Goal: Task Accomplishment & Management: Use online tool/utility

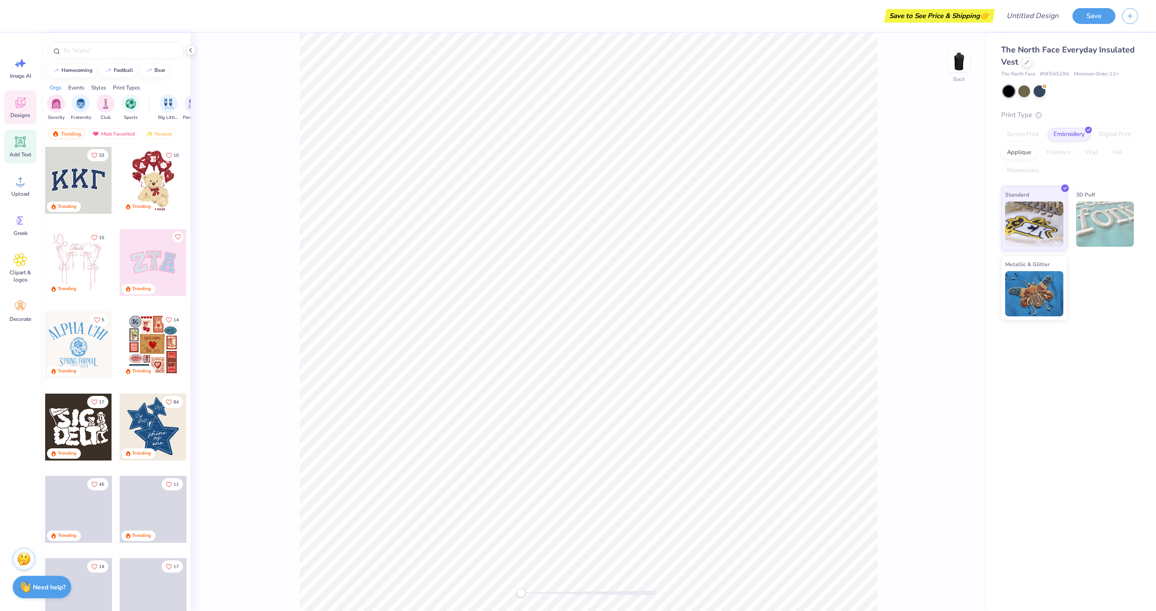
click at [20, 144] on icon at bounding box center [20, 142] width 9 height 9
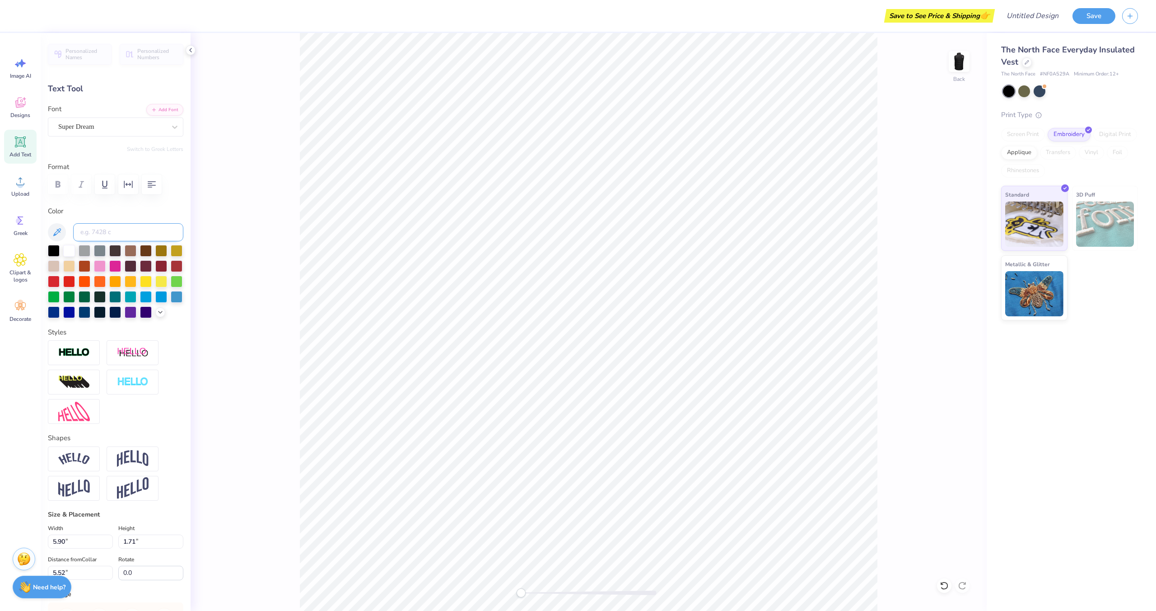
click at [112, 234] on input at bounding box center [128, 232] width 110 height 18
click at [129, 233] on input "VALYDAS" at bounding box center [128, 232] width 110 height 18
type input "VALYDAS"
click at [68, 250] on div at bounding box center [69, 250] width 12 height 12
click at [119, 234] on input at bounding box center [128, 232] width 110 height 18
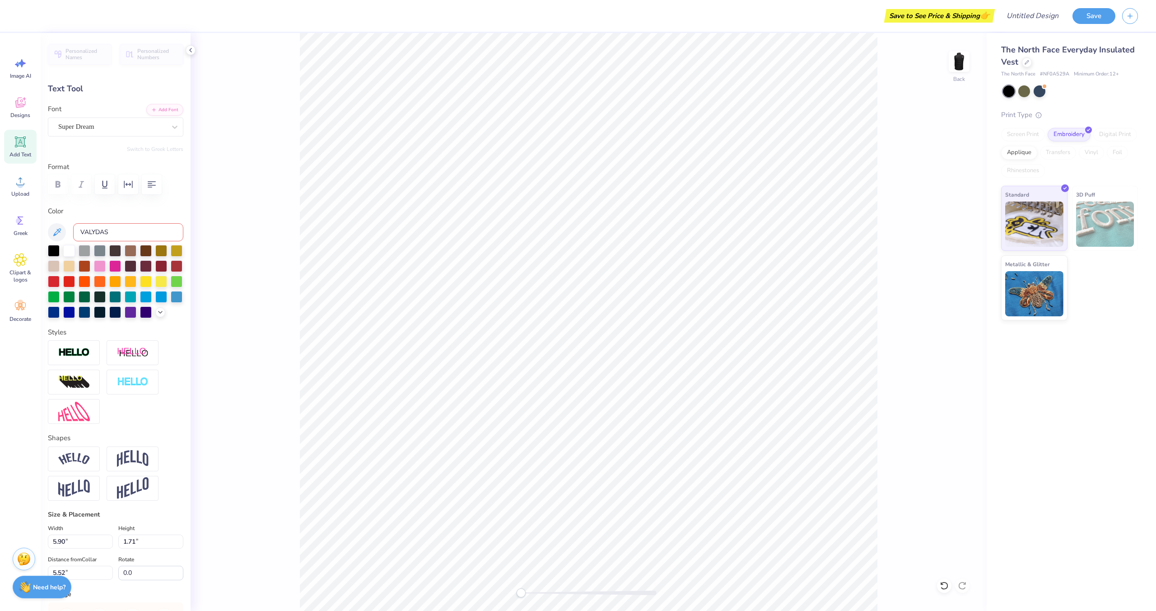
type input "VALYDAS"
click at [146, 227] on input "VALYDAS" at bounding box center [128, 232] width 110 height 18
click at [91, 234] on input "VALYDAS" at bounding box center [128, 232] width 110 height 18
click at [53, 248] on div at bounding box center [54, 250] width 12 height 12
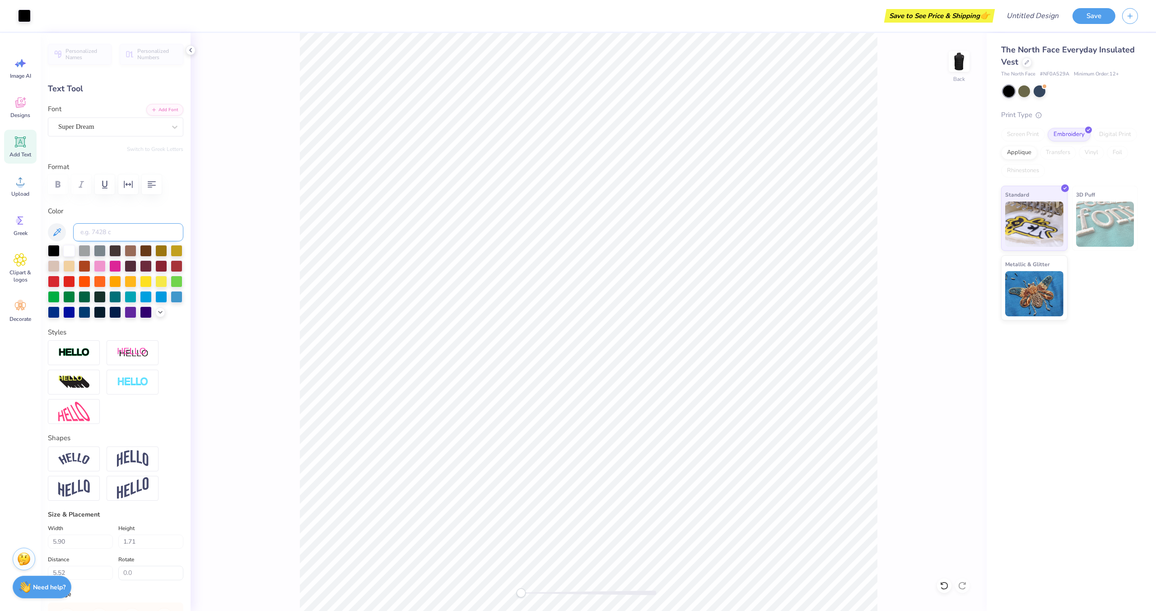
click at [109, 234] on input at bounding box center [128, 232] width 110 height 18
click at [104, 129] on div "Super Dream" at bounding box center [111, 127] width 109 height 14
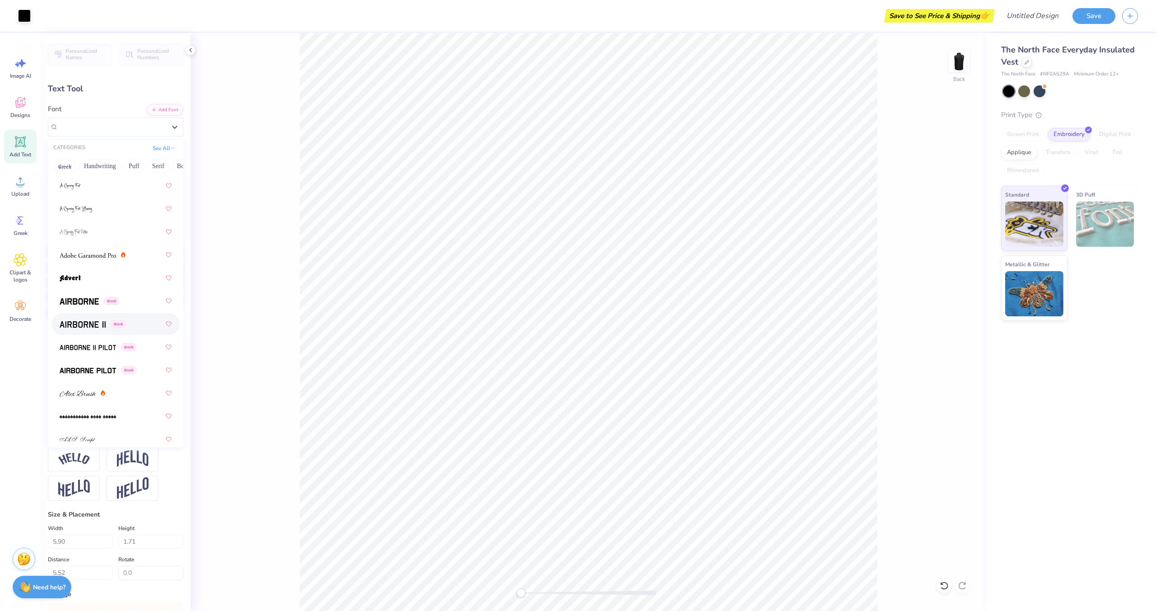
scroll to position [108, 0]
click at [84, 322] on img at bounding box center [83, 324] width 46 height 6
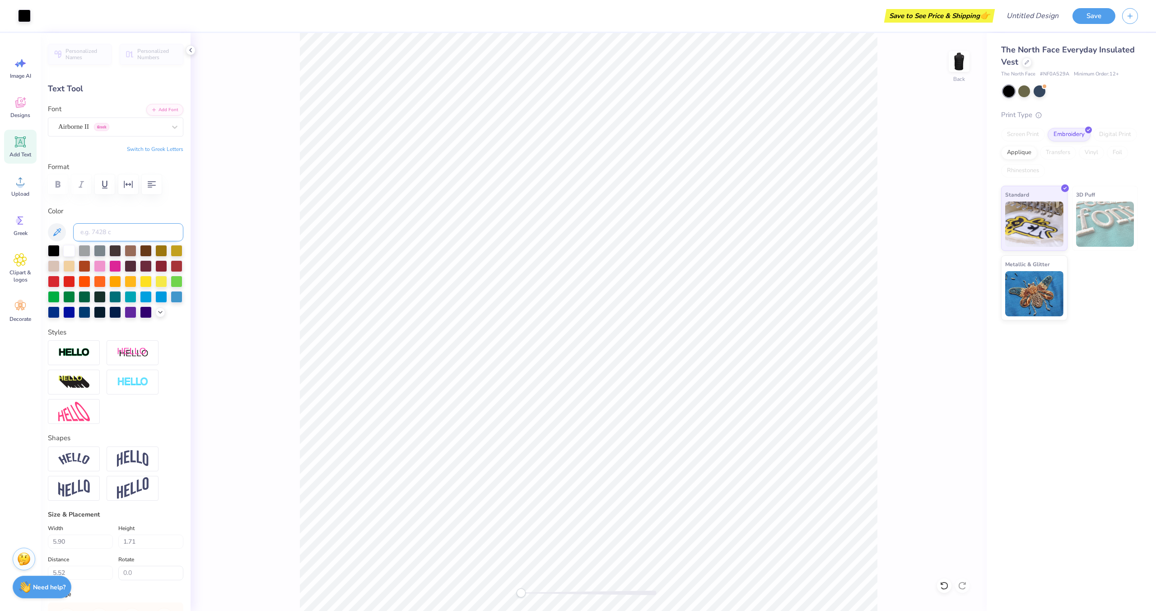
click at [120, 232] on input at bounding box center [128, 232] width 110 height 18
type input "VALYDAS"
click at [55, 233] on icon at bounding box center [57, 232] width 8 height 8
click at [130, 234] on input "VALYDAS" at bounding box center [128, 232] width 110 height 18
click at [1099, 235] on img at bounding box center [1105, 223] width 58 height 45
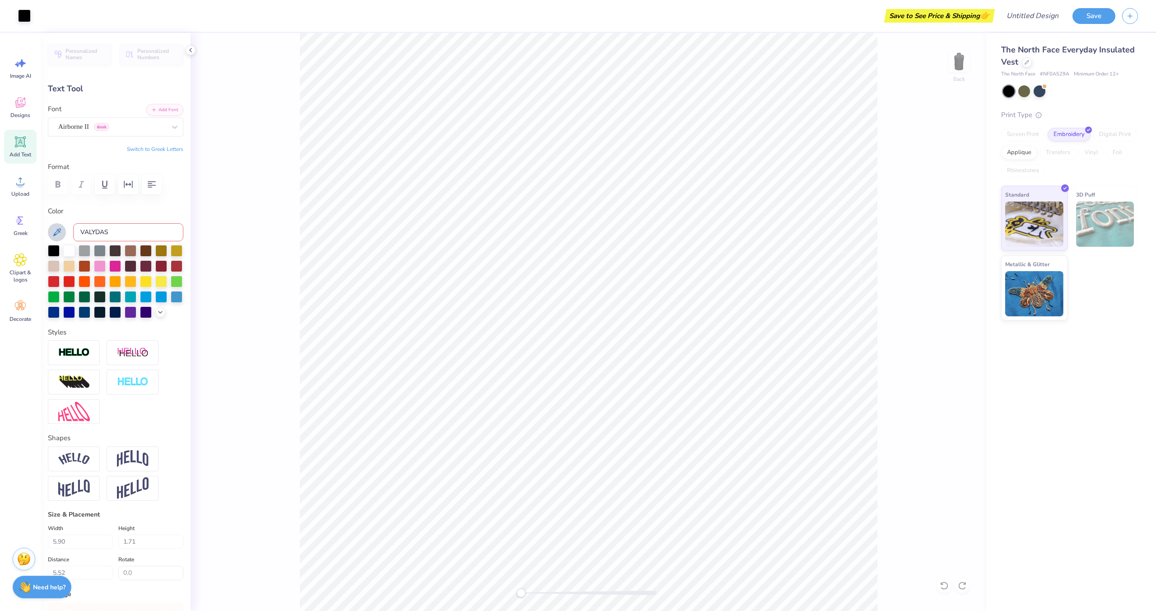
click at [1094, 222] on img at bounding box center [1105, 223] width 58 height 45
click at [1038, 223] on img at bounding box center [1035, 222] width 58 height 45
click at [79, 358] on div at bounding box center [74, 352] width 52 height 25
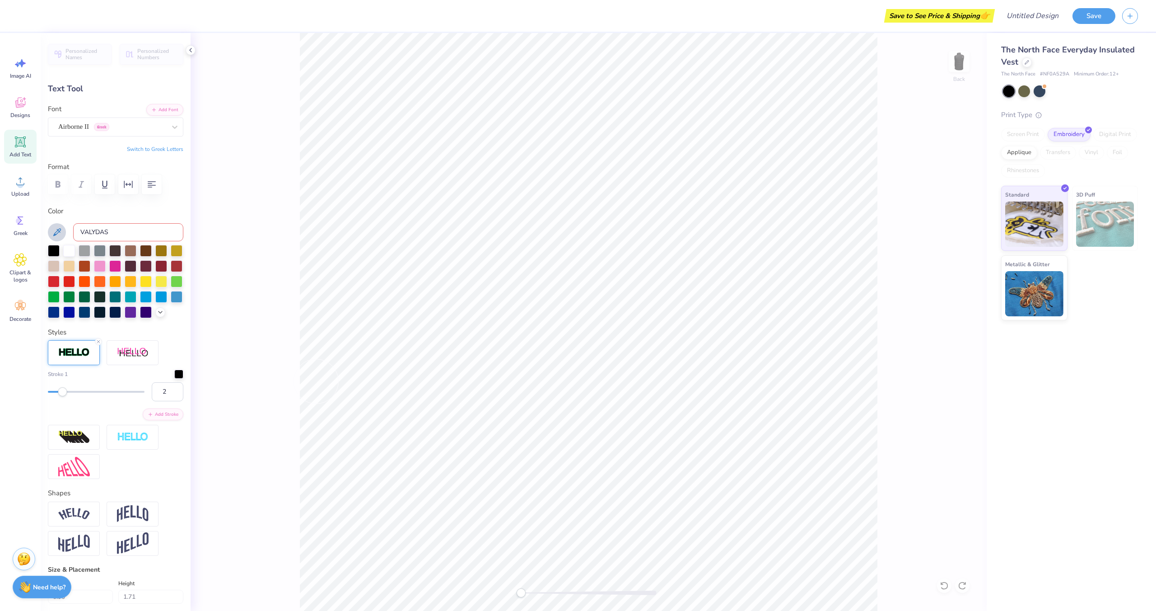
type input "1"
drag, startPoint x: 50, startPoint y: 393, endPoint x: 43, endPoint y: 392, distance: 7.2
click at [43, 392] on div "Accessibility label" at bounding box center [47, 391] width 9 height 9
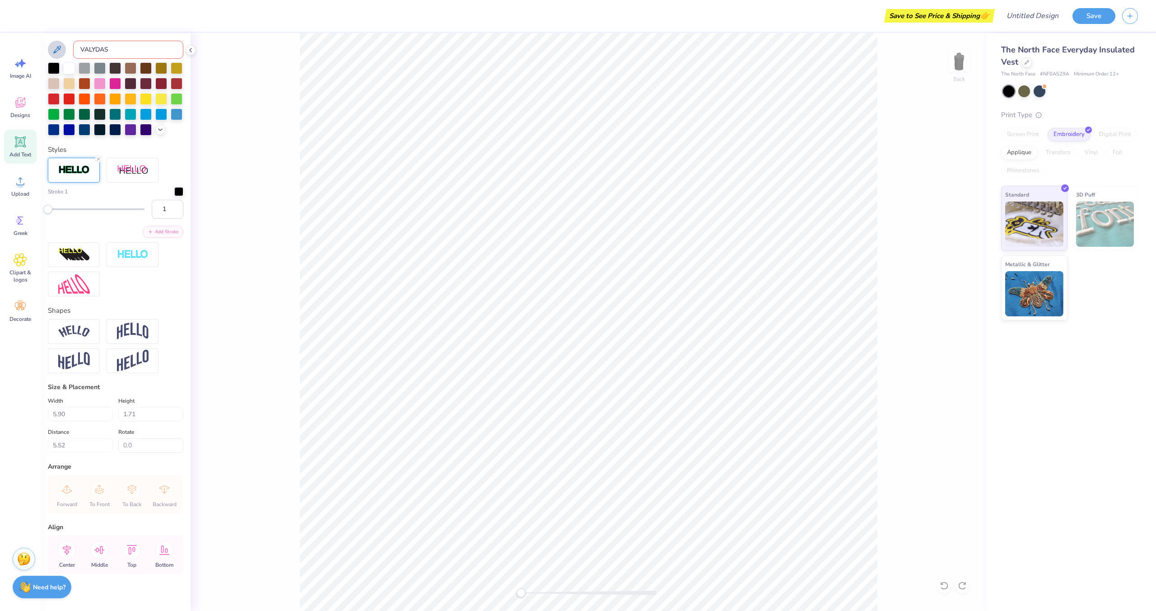
scroll to position [190, 0]
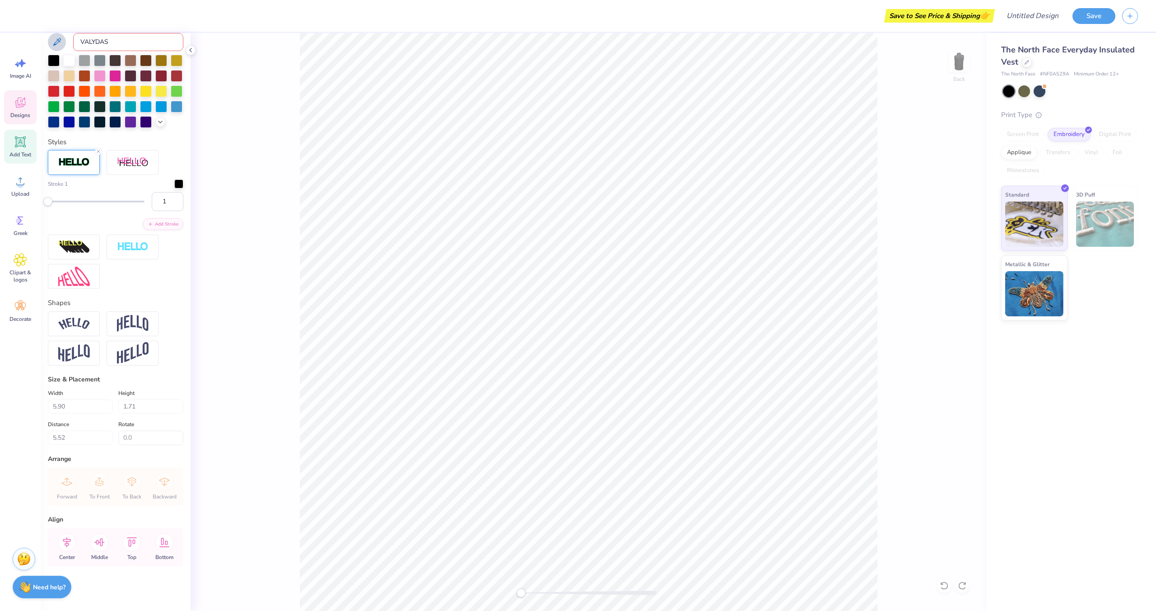
click at [17, 107] on icon at bounding box center [20, 103] width 9 height 7
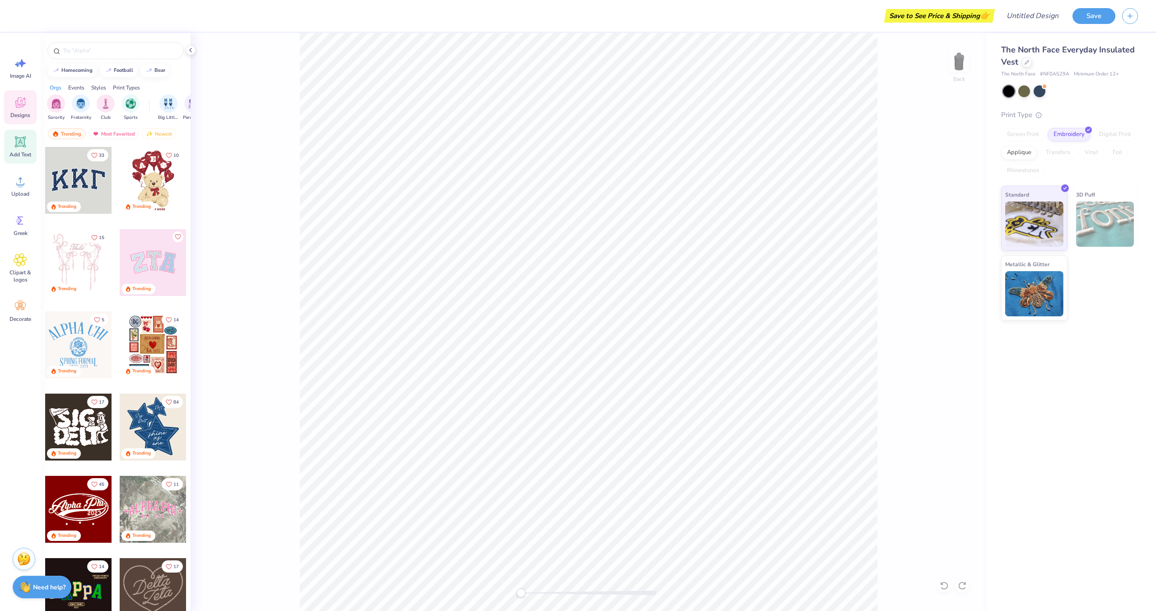
click at [21, 148] on icon at bounding box center [21, 142] width 14 height 14
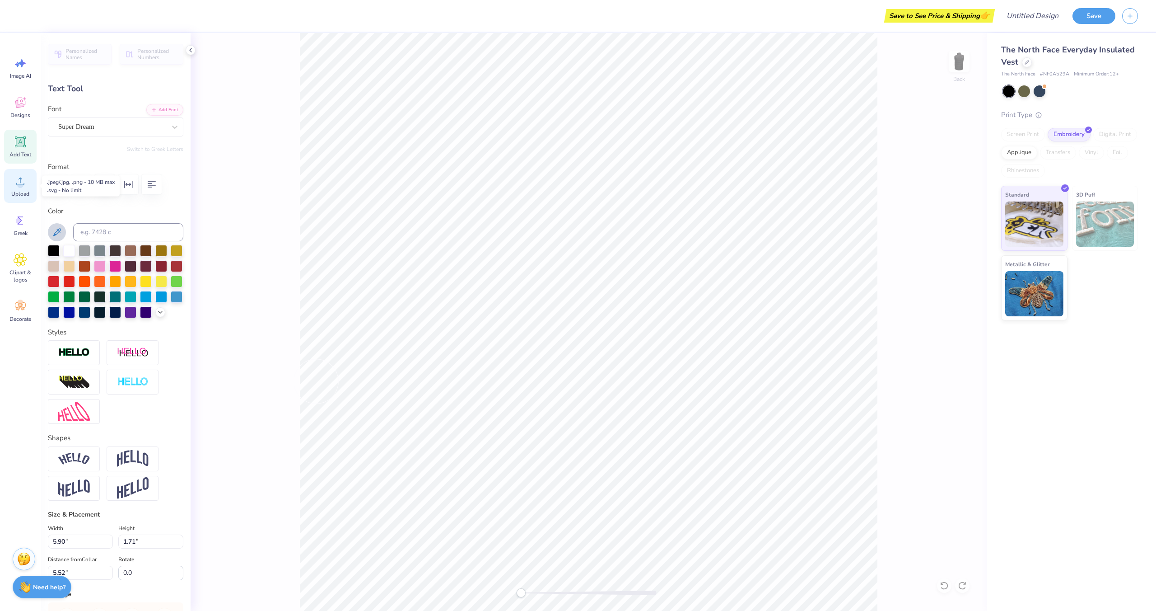
click at [21, 191] on span "Upload" at bounding box center [20, 193] width 18 height 7
click at [20, 183] on circle at bounding box center [20, 185] width 6 height 6
click at [18, 187] on icon at bounding box center [21, 181] width 14 height 14
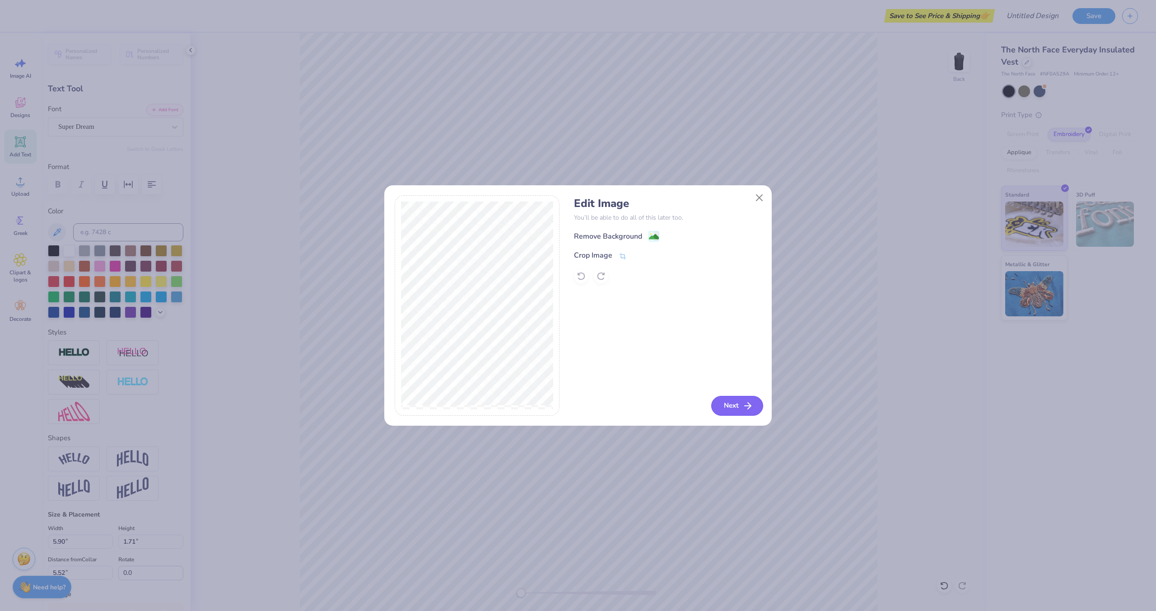
click at [739, 409] on button "Next" at bounding box center [737, 406] width 52 height 20
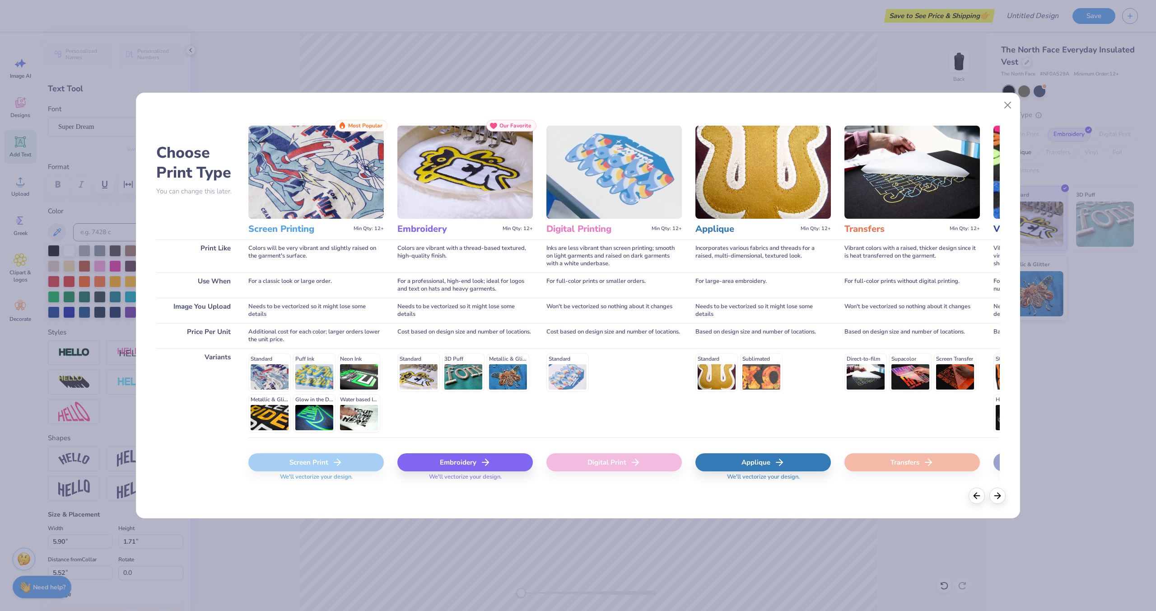
scroll to position [0, 5]
click at [463, 458] on div "Embroidery" at bounding box center [465, 462] width 136 height 18
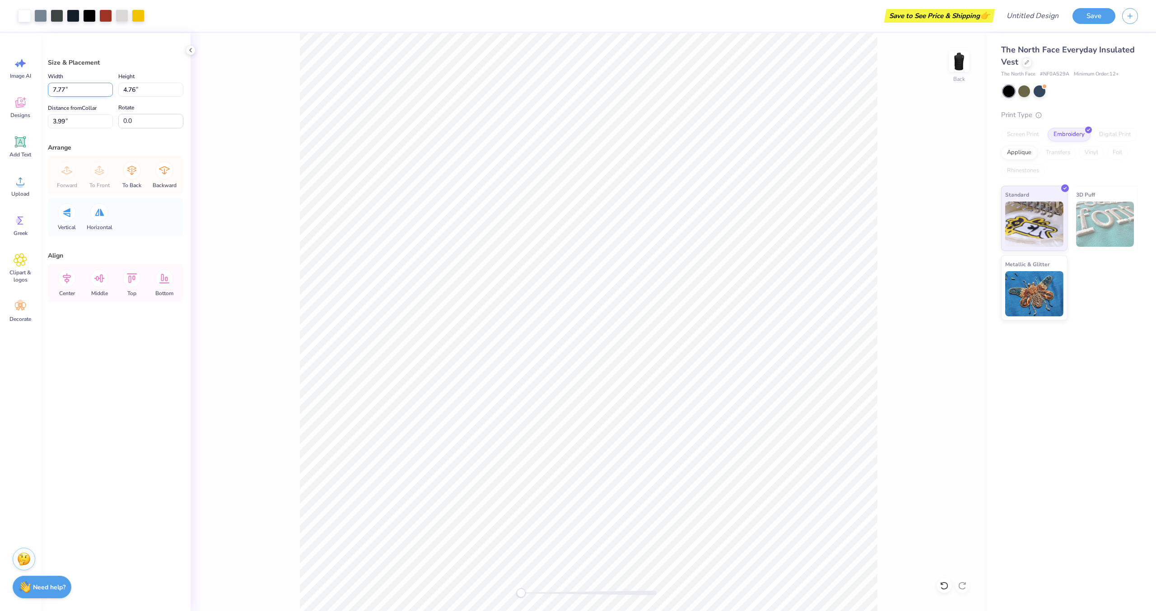
click at [51, 90] on body "Art colors Save to See Price & Shipping 👉 Design Title Save Image AI Designs Ad…" at bounding box center [578, 305] width 1156 height 611
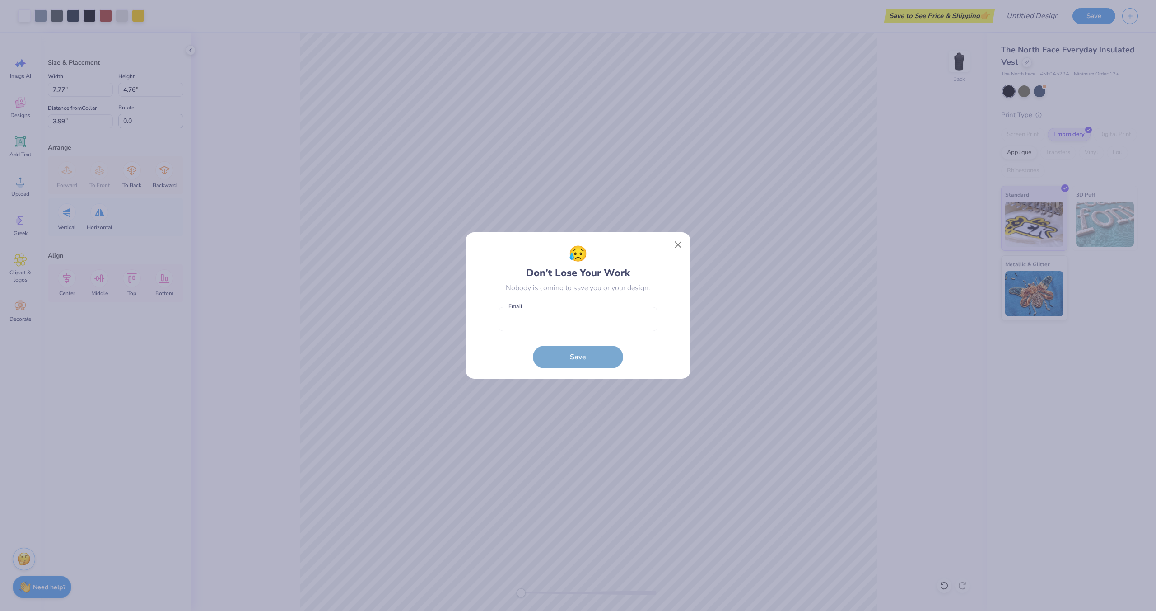
drag, startPoint x: 580, startPoint y: 370, endPoint x: 612, endPoint y: 344, distance: 41.1
click at [580, 370] on div "😥 Don’t Lose Your Work Nobody is coming to save you or your design. Email is a …" at bounding box center [578, 305] width 225 height 146
click at [682, 248] on button "Close" at bounding box center [678, 244] width 17 height 17
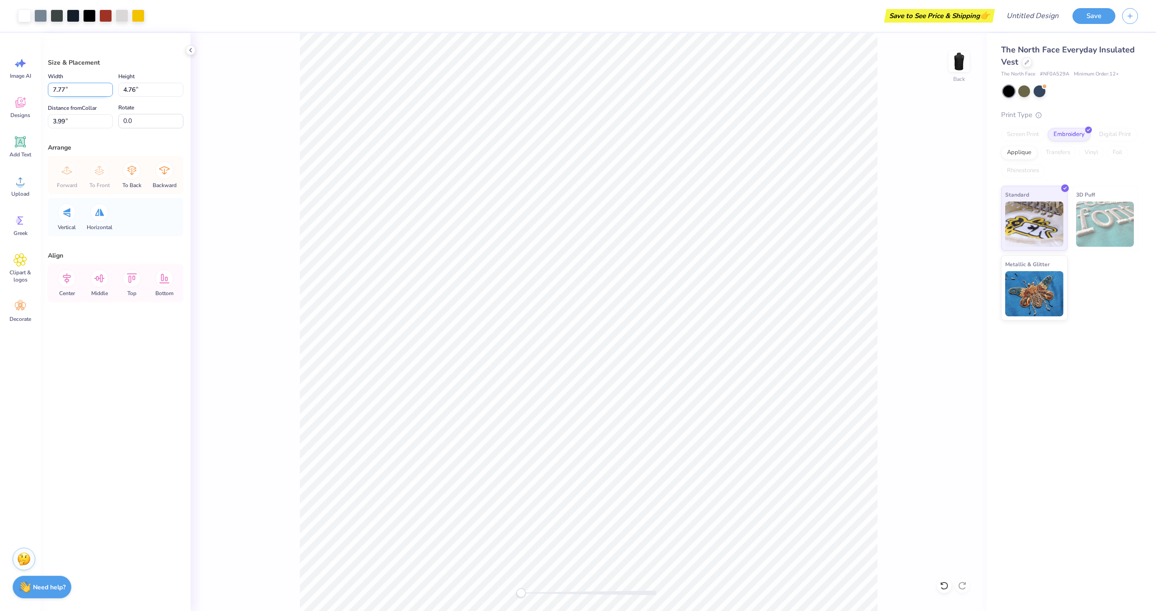
click at [73, 90] on input "7.77" at bounding box center [80, 90] width 65 height 14
type input "7"
type input "5.00"
type input "3.07"
type input "4.84"
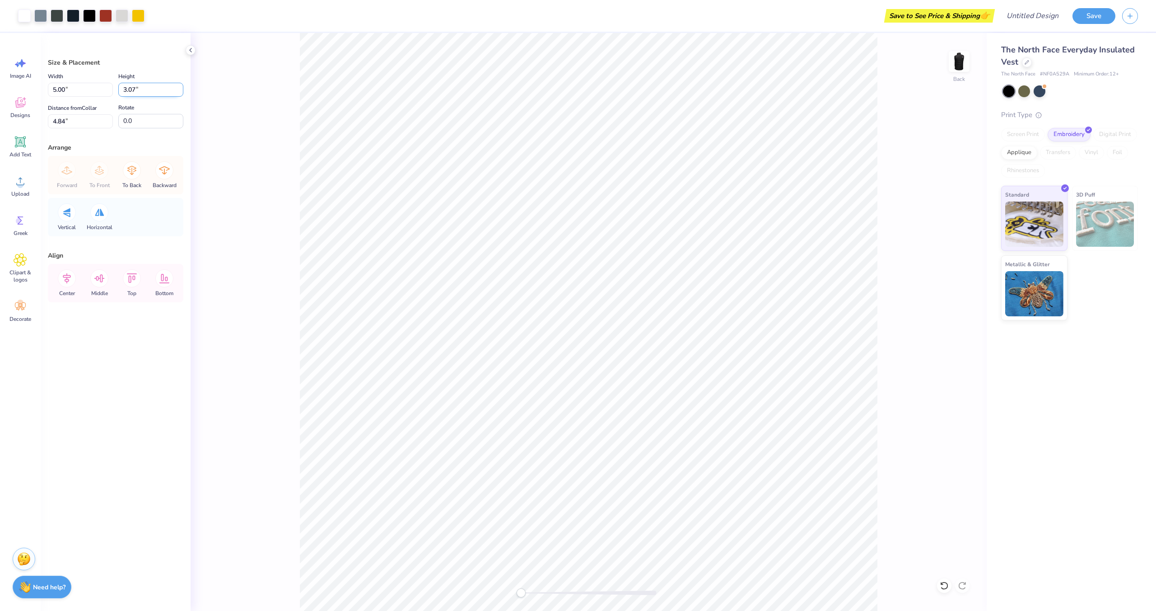
click at [121, 90] on input "3.07" at bounding box center [150, 90] width 65 height 14
click at [75, 17] on div at bounding box center [73, 15] width 13 height 13
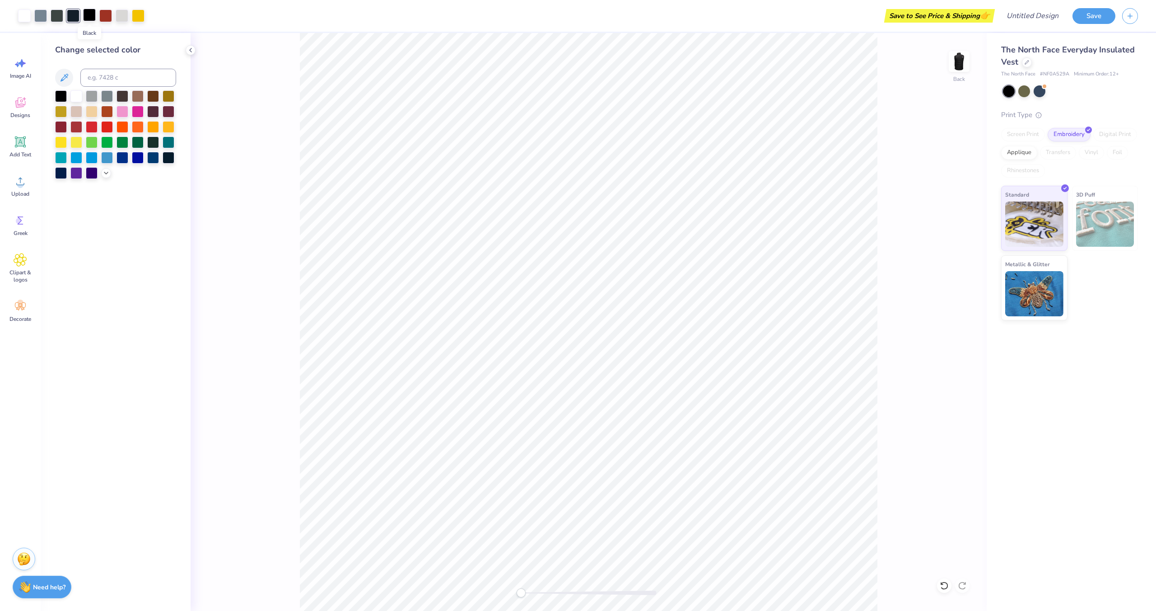
click at [87, 18] on div at bounding box center [89, 15] width 13 height 13
click at [61, 93] on div at bounding box center [61, 95] width 12 height 12
click at [79, 98] on div at bounding box center [76, 95] width 12 height 12
click at [64, 98] on div at bounding box center [61, 95] width 12 height 12
click at [62, 98] on div at bounding box center [61, 95] width 12 height 12
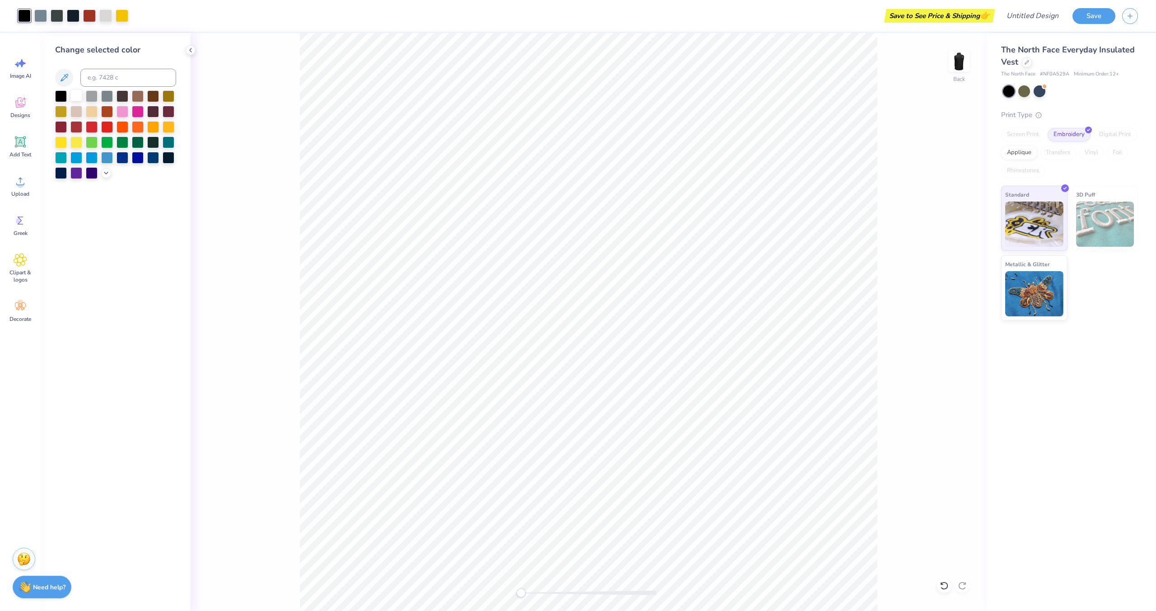
click at [74, 98] on div at bounding box center [76, 95] width 12 height 12
click at [64, 97] on div at bounding box center [61, 95] width 12 height 12
click at [109, 98] on div at bounding box center [107, 95] width 12 height 12
click at [117, 98] on div at bounding box center [123, 95] width 12 height 12
click at [164, 159] on div at bounding box center [169, 157] width 12 height 12
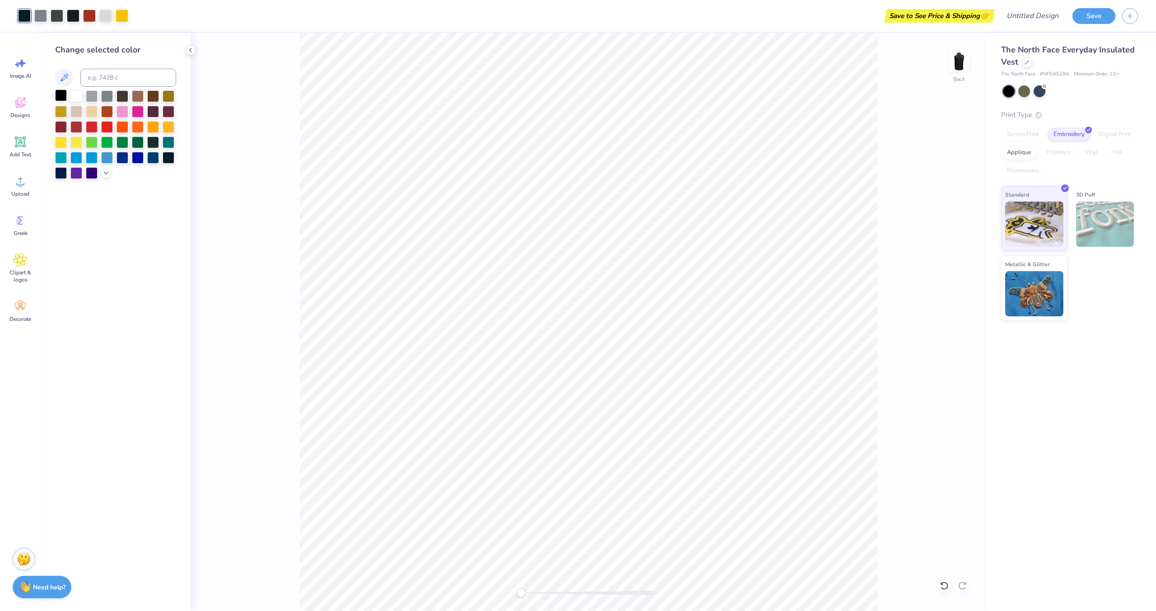
click at [56, 100] on div at bounding box center [61, 95] width 12 height 12
click at [62, 77] on icon at bounding box center [64, 77] width 11 height 11
click at [192, 51] on icon at bounding box center [190, 50] width 7 height 7
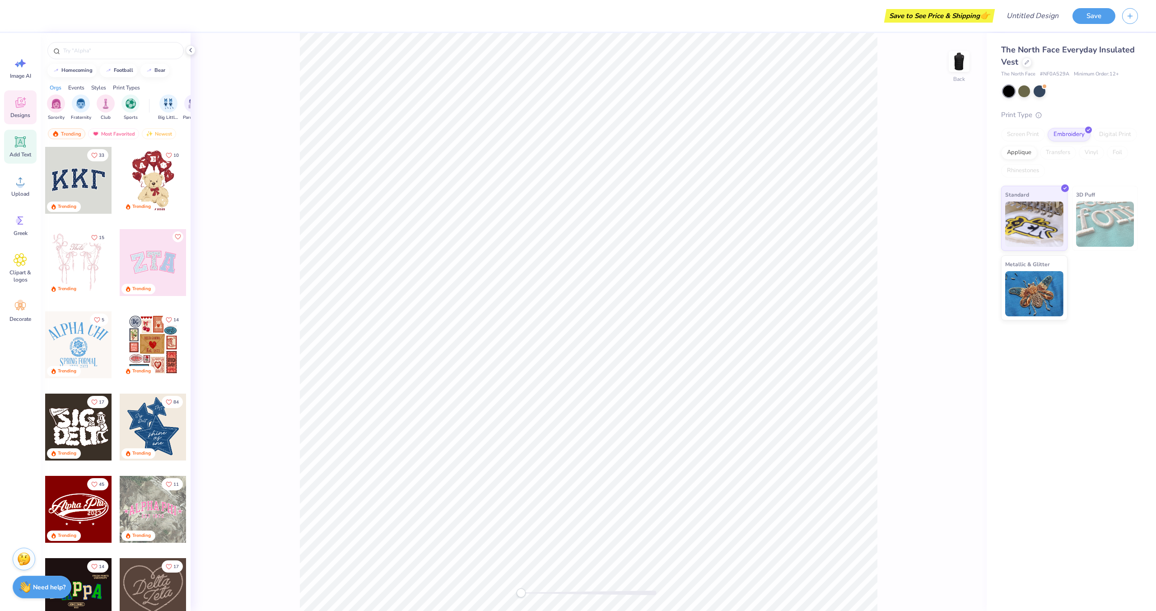
click at [16, 140] on icon at bounding box center [20, 141] width 11 height 11
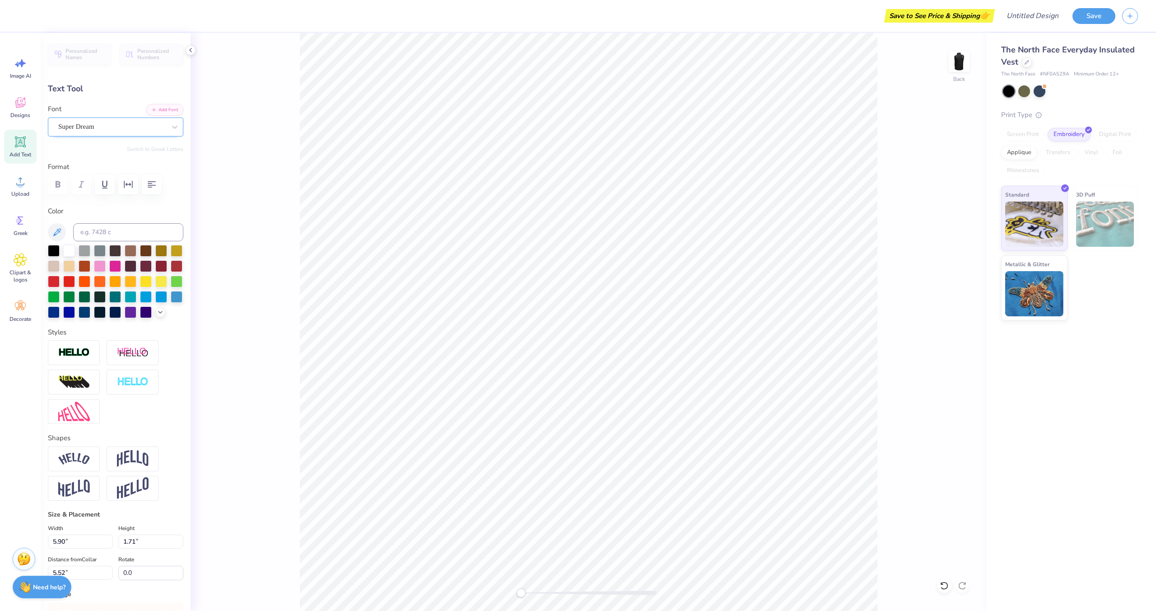
click at [61, 125] on div "Super Dream" at bounding box center [111, 127] width 109 height 14
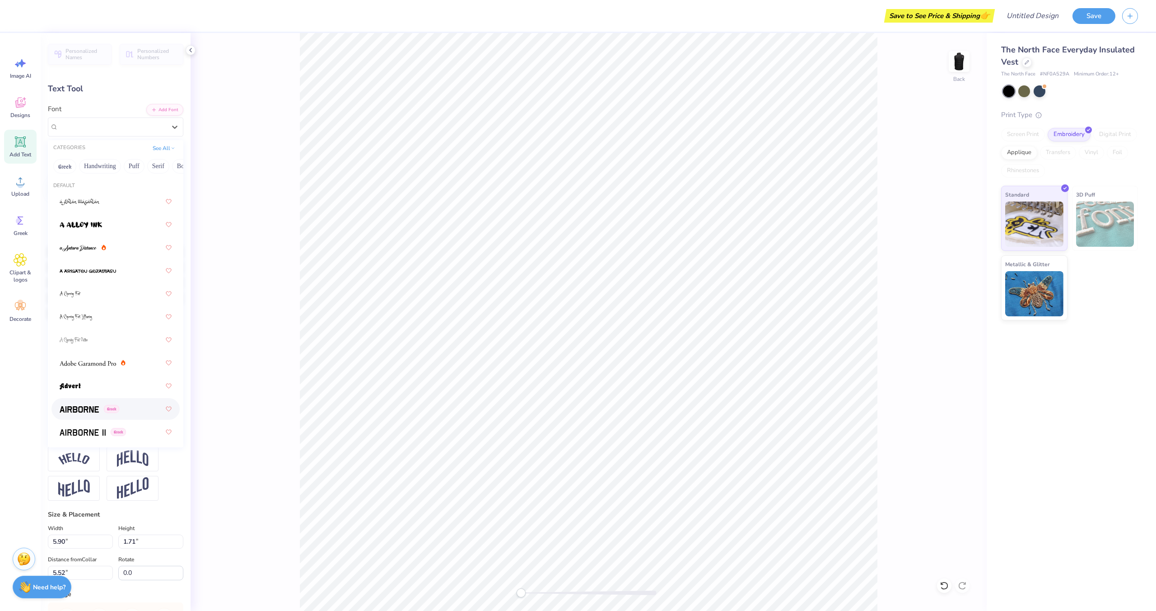
click at [95, 412] on img at bounding box center [79, 409] width 39 height 6
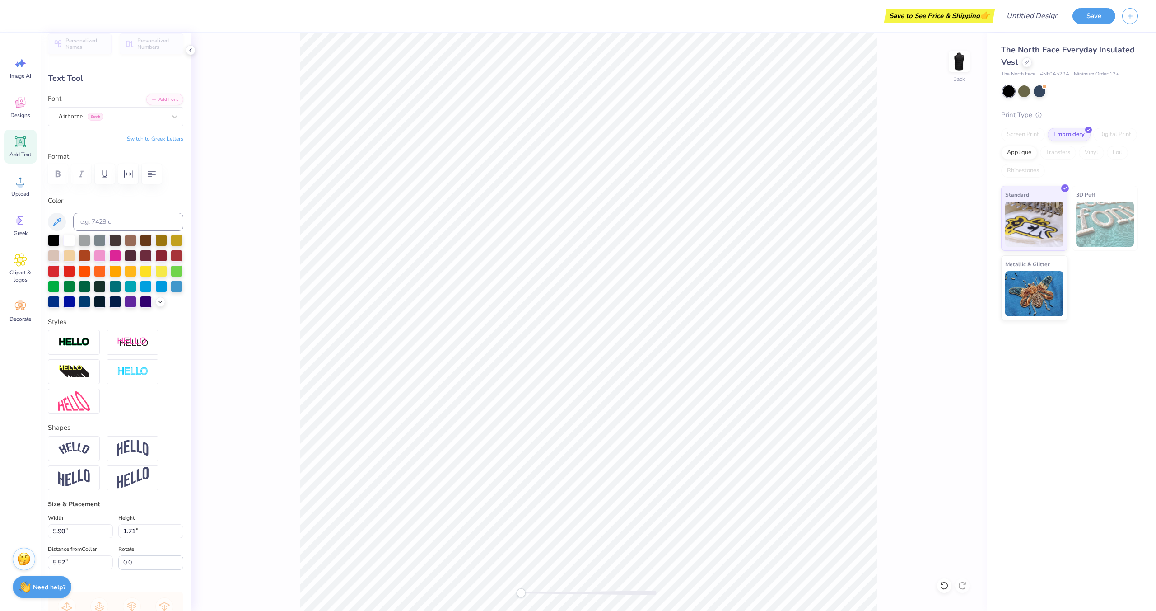
click at [108, 234] on div at bounding box center [116, 270] width 136 height 73
click at [99, 215] on input at bounding box center [128, 219] width 110 height 18
type input "VALYDAS"
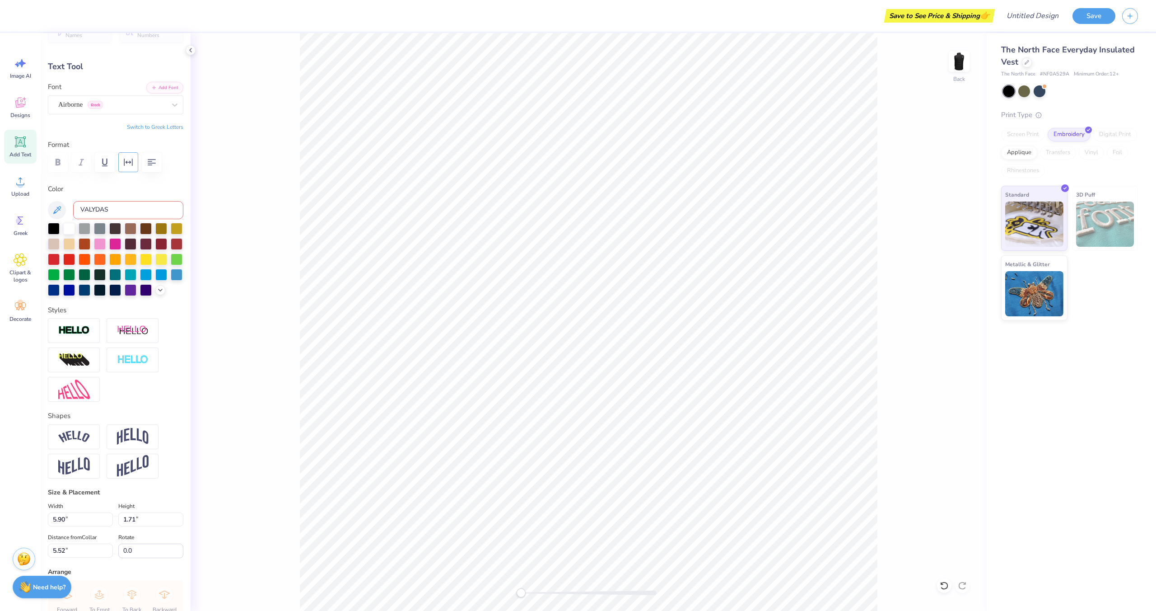
scroll to position [0, 0]
click at [132, 160] on icon "button" at bounding box center [128, 162] width 9 height 7
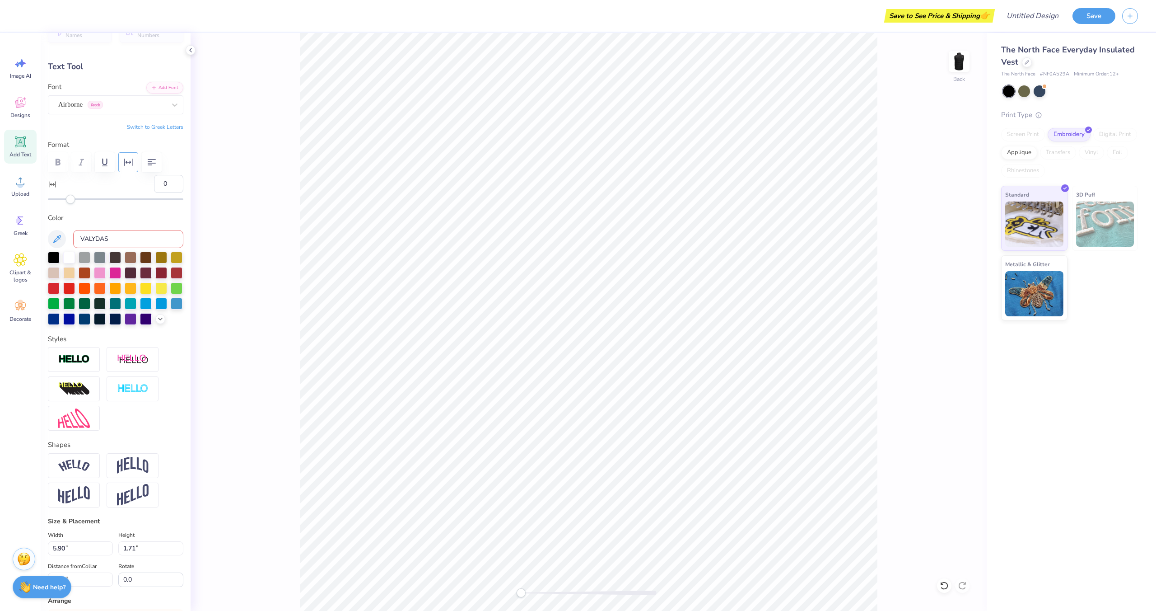
click at [129, 163] on icon "button" at bounding box center [128, 162] width 11 height 11
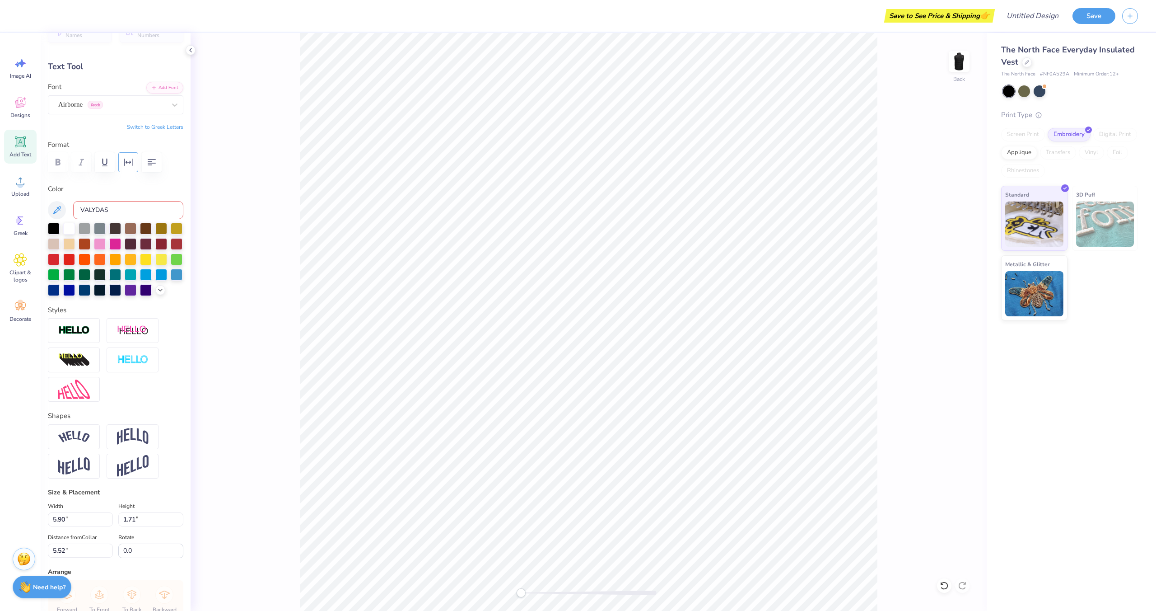
click at [129, 163] on icon "button" at bounding box center [128, 162] width 11 height 11
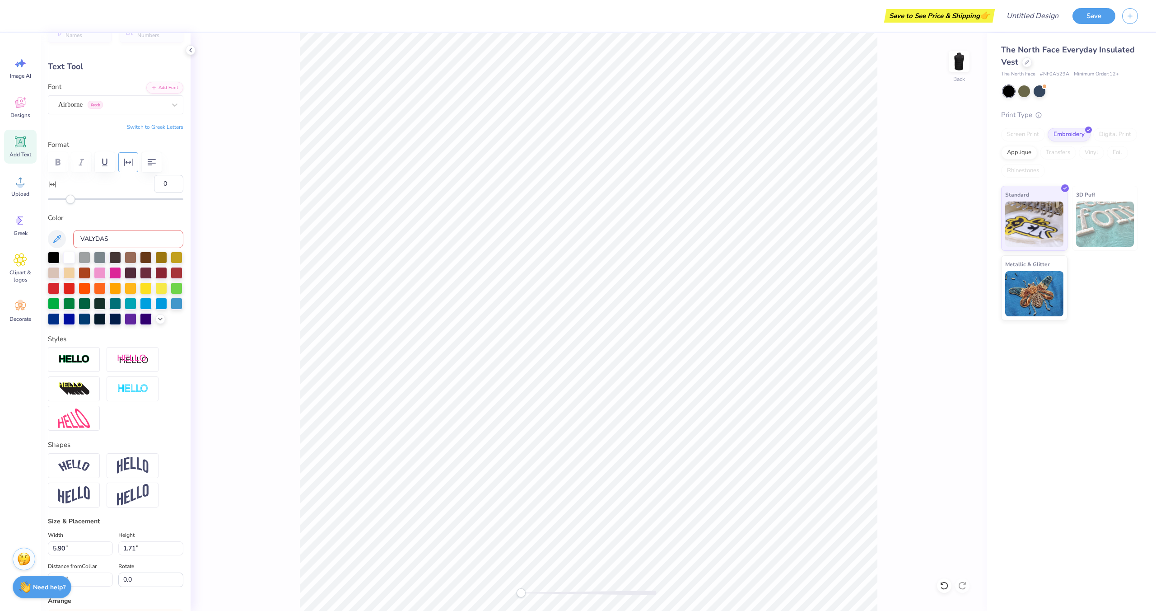
click at [128, 162] on icon "button" at bounding box center [128, 162] width 11 height 11
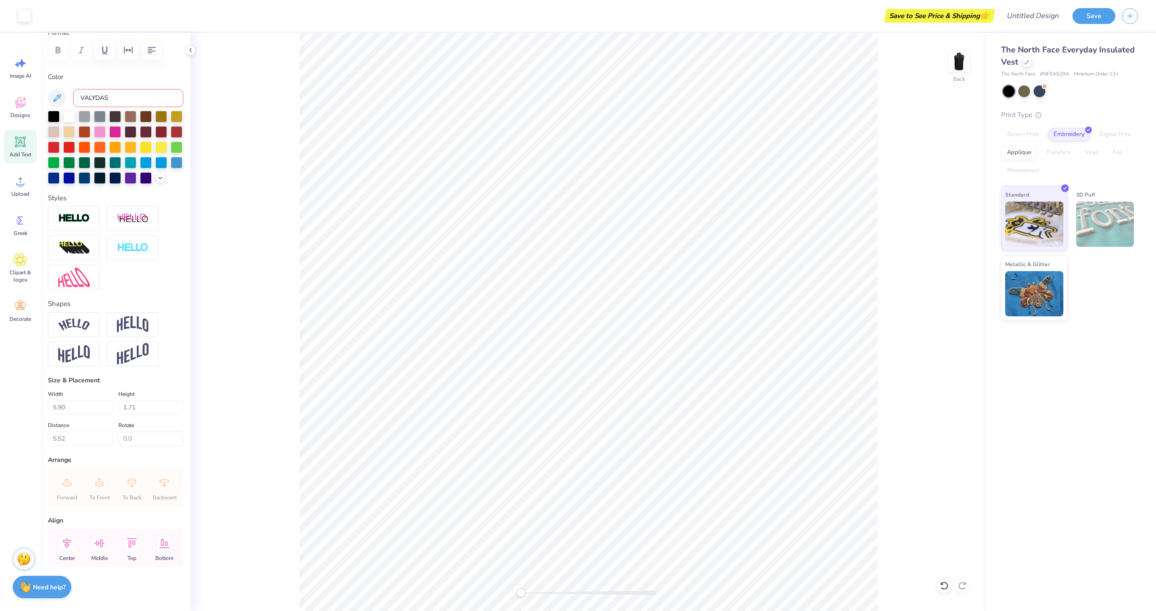
scroll to position [133, 0]
click at [68, 489] on div "Forward To Front To Back Backward" at bounding box center [116, 488] width 130 height 38
click at [83, 223] on img at bounding box center [74, 219] width 32 height 10
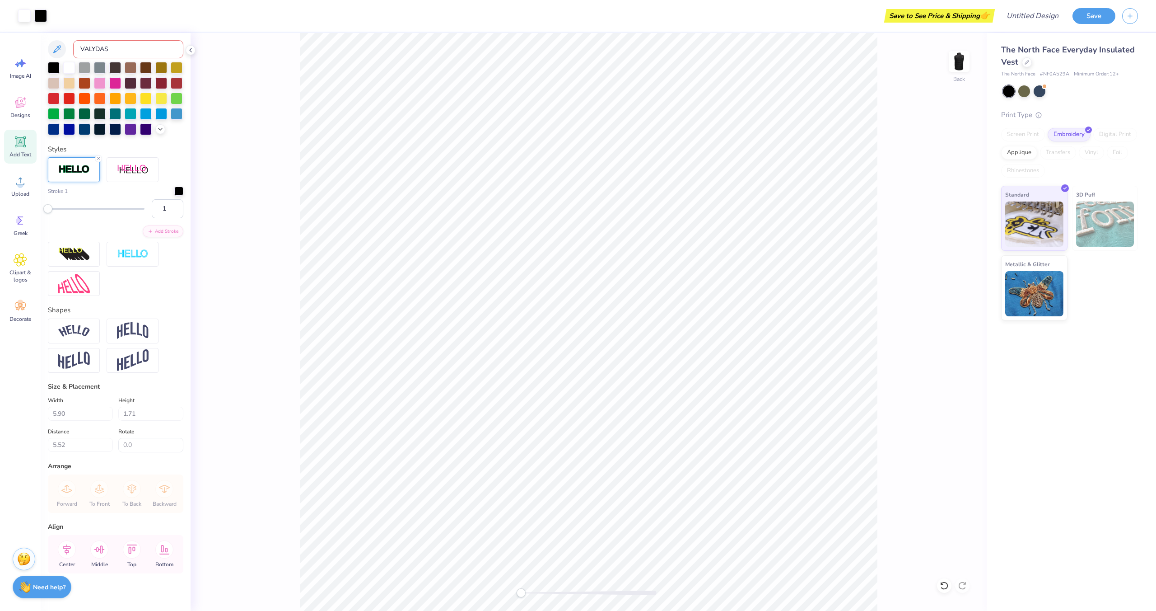
scroll to position [190, 0]
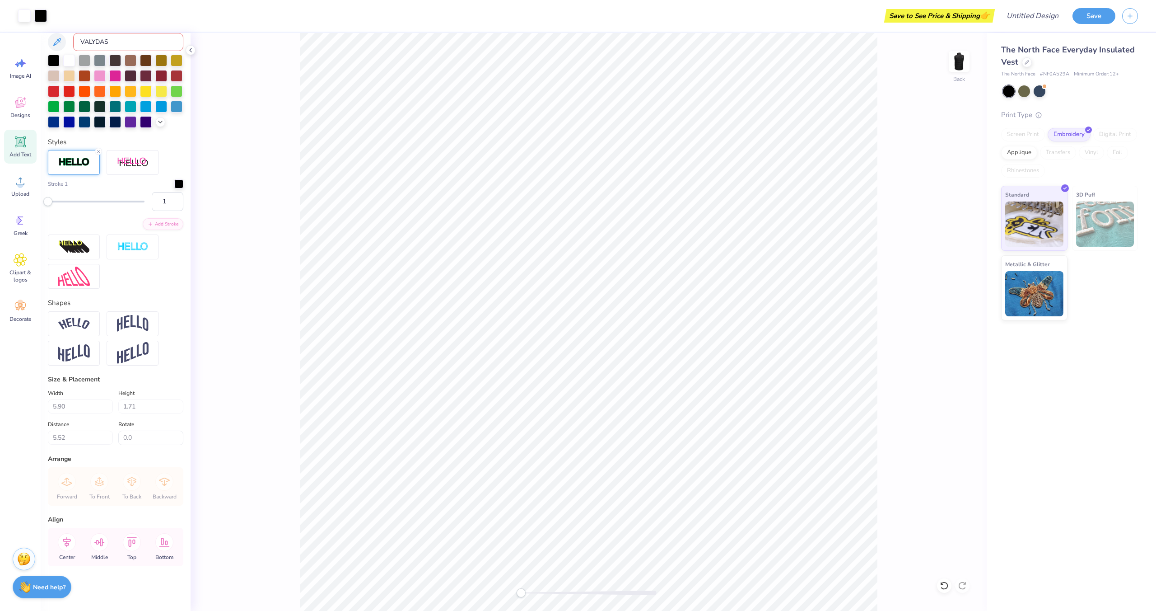
click at [69, 494] on div "Forward To Front To Back Backward" at bounding box center [116, 486] width 130 height 38
click at [56, 59] on div at bounding box center [54, 60] width 12 height 12
click at [56, 123] on div at bounding box center [54, 121] width 12 height 12
click at [71, 122] on div at bounding box center [69, 121] width 12 height 12
click at [94, 122] on div at bounding box center [100, 121] width 12 height 12
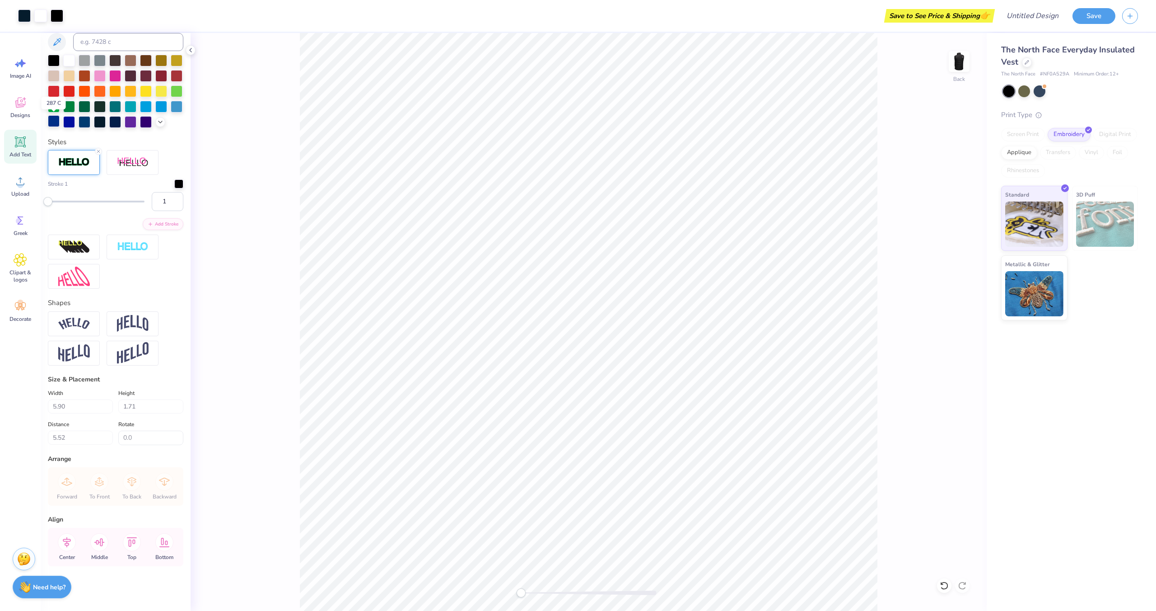
click at [60, 122] on div at bounding box center [54, 121] width 12 height 12
click at [66, 123] on div at bounding box center [69, 121] width 12 height 12
click at [65, 60] on div at bounding box center [69, 60] width 12 height 12
click at [1048, 207] on img at bounding box center [1035, 222] width 58 height 45
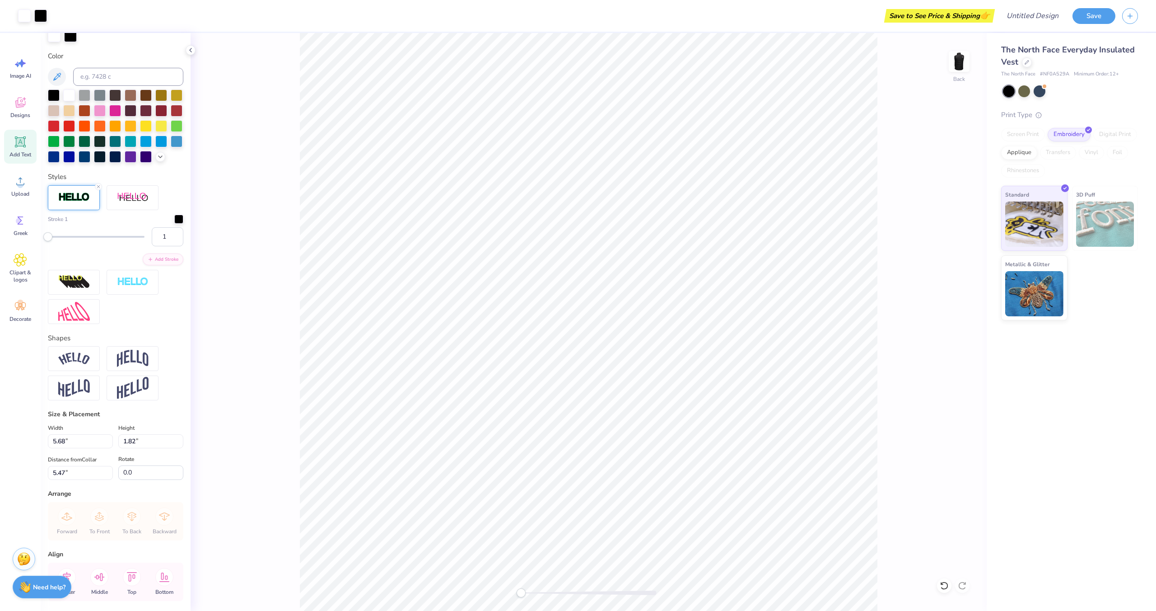
type input "5.68"
type input "1.82"
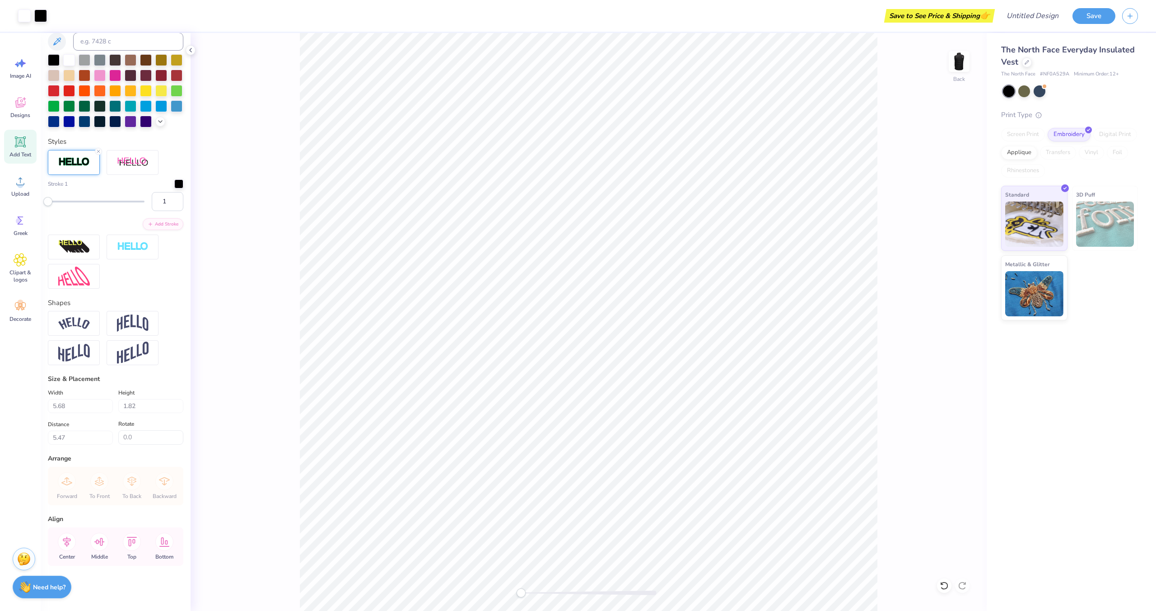
type input "4.13"
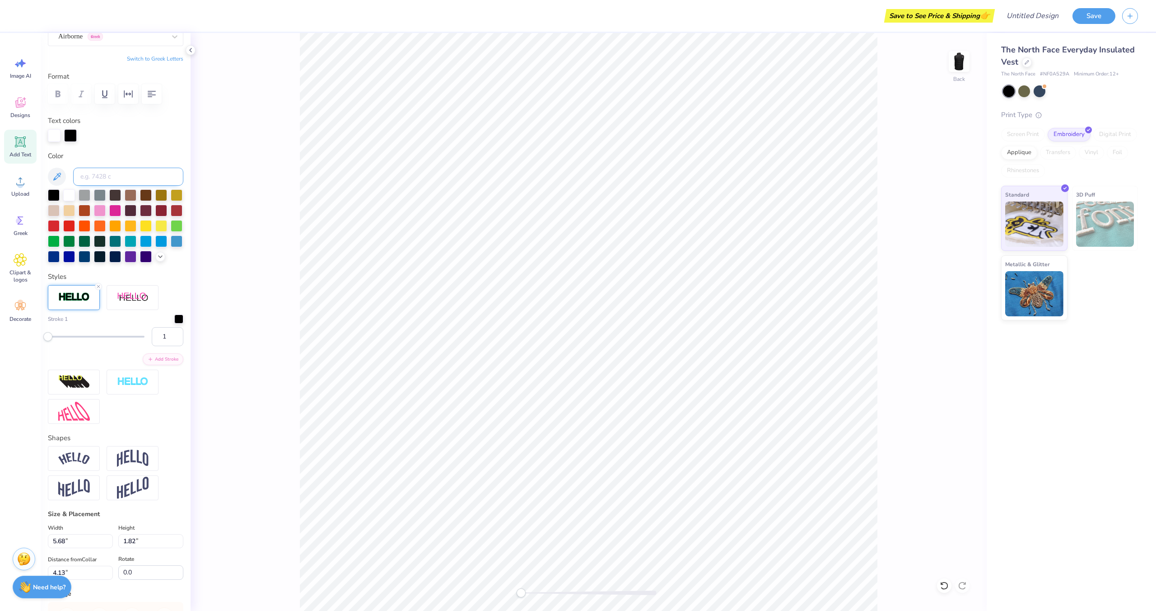
click at [110, 175] on input at bounding box center [128, 177] width 110 height 18
click at [110, 175] on input at bounding box center [128, 175] width 110 height 18
click at [132, 179] on input at bounding box center [128, 175] width 110 height 18
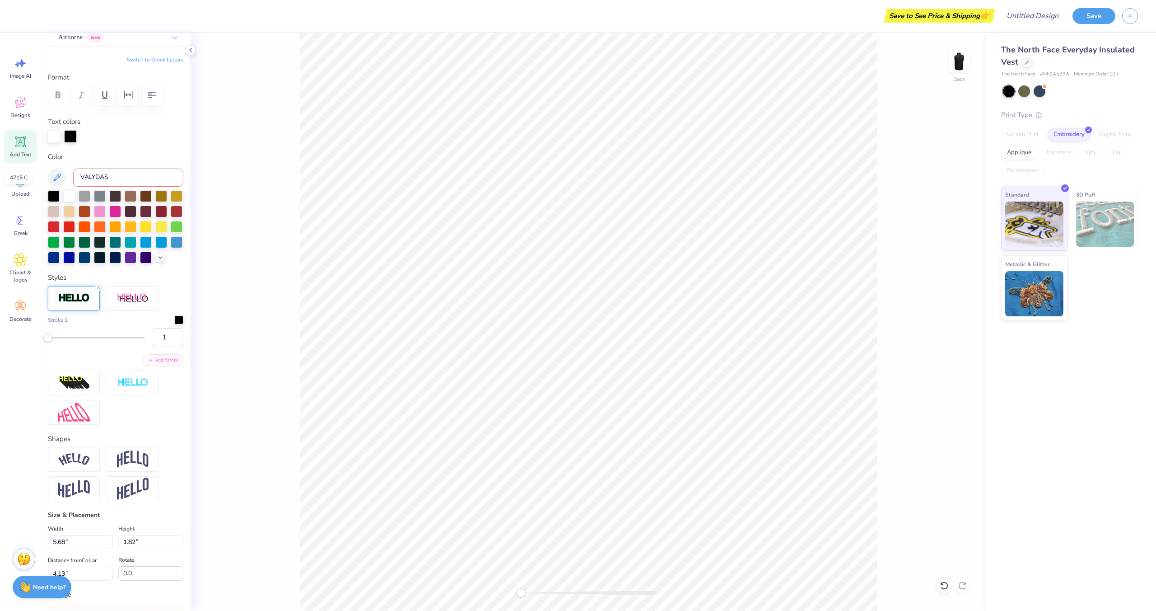
scroll to position [88, 0]
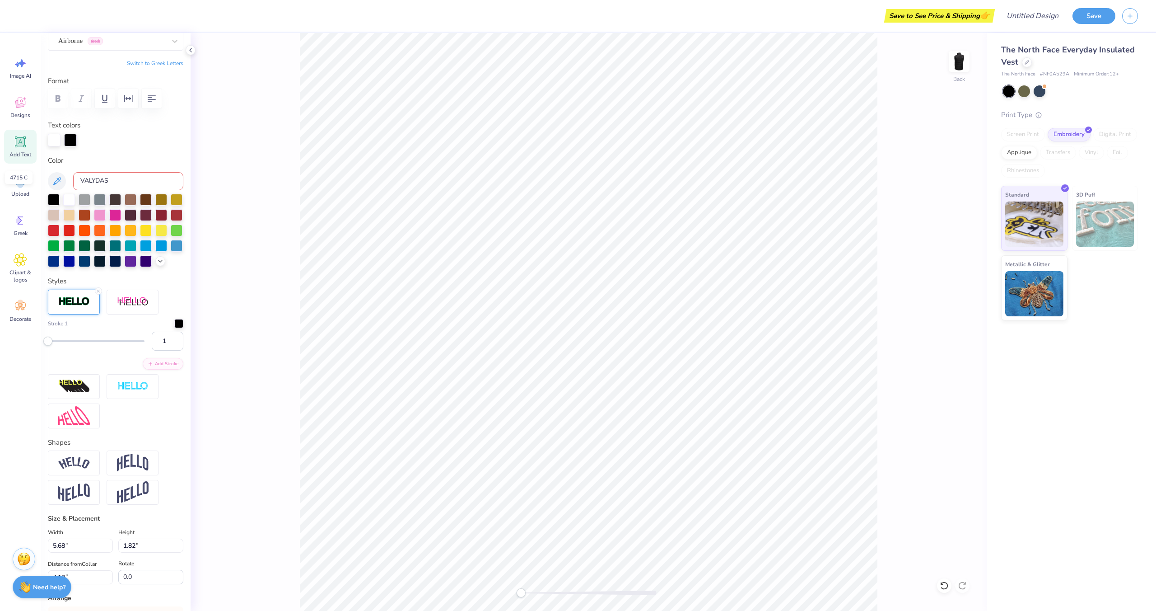
type input "VALYDAS"
click at [120, 177] on input "VALYDAS" at bounding box center [128, 179] width 110 height 18
click at [47, 178] on div "Personalized Names Personalized Numbers Text Tool Add Font Font Airborne Greek …" at bounding box center [116, 322] width 150 height 578
click at [52, 180] on icon at bounding box center [56, 179] width 11 height 11
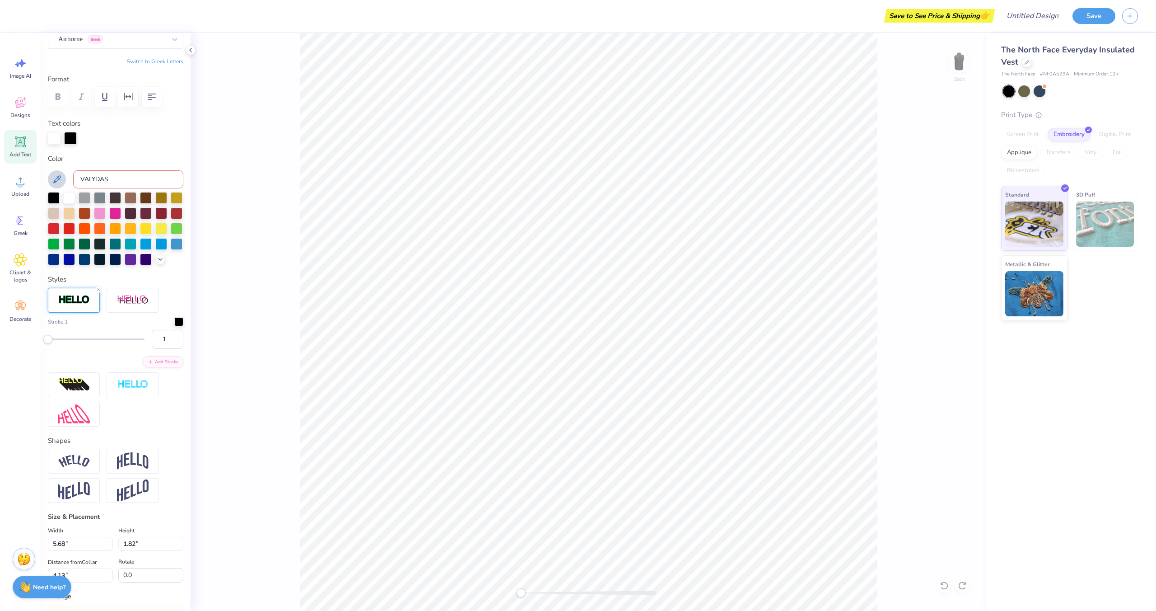
click at [53, 180] on icon at bounding box center [56, 179] width 11 height 11
click at [54, 180] on icon at bounding box center [57, 179] width 8 height 8
click at [1100, 12] on button "Save" at bounding box center [1094, 15] width 43 height 16
click at [143, 177] on input "VALYDAS" at bounding box center [128, 179] width 110 height 18
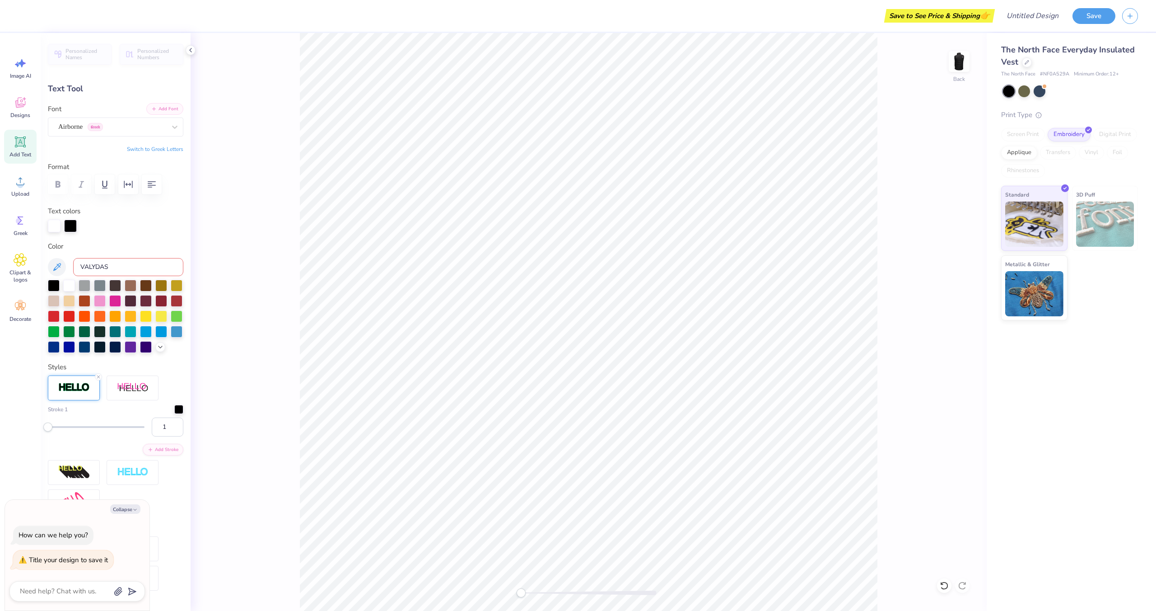
click at [163, 110] on button "Add Font" at bounding box center [164, 109] width 37 height 12
click at [119, 274] on input "VALYDAS" at bounding box center [128, 267] width 110 height 18
click at [63, 268] on button at bounding box center [57, 267] width 18 height 18
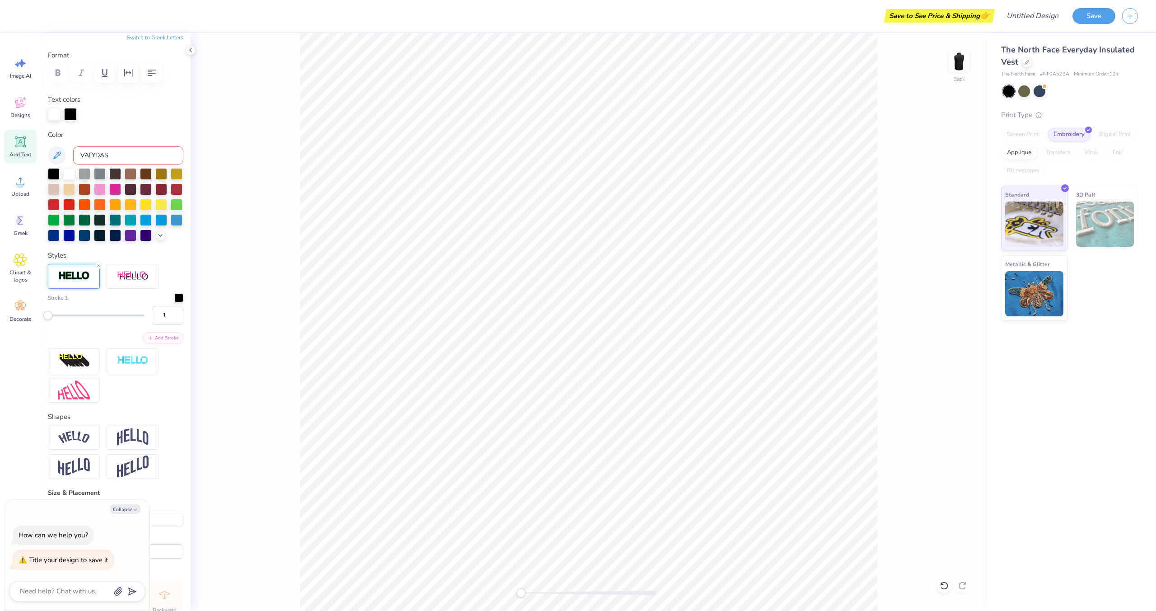
scroll to position [225, 0]
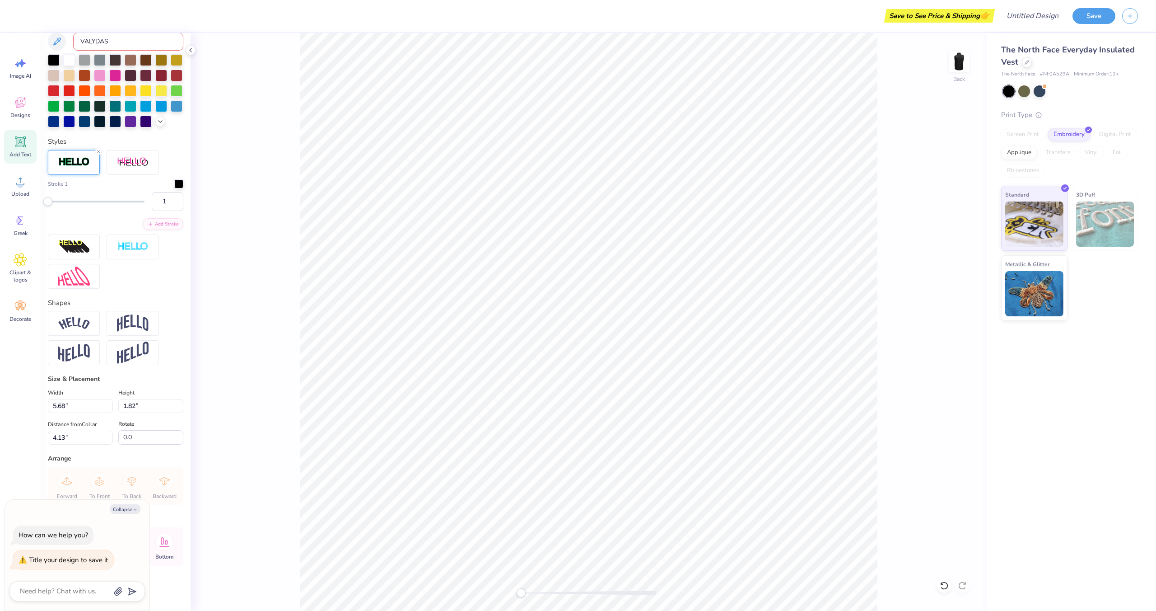
click at [170, 577] on div "Personalized Names Personalized Numbers Text Tool Add Font Font Airborne Greek …" at bounding box center [116, 322] width 150 height 578
click at [169, 546] on icon at bounding box center [164, 541] width 10 height 9
click at [122, 508] on button "Collapse" at bounding box center [125, 508] width 30 height 9
click at [136, 542] on icon at bounding box center [132, 542] width 18 height 18
click at [102, 540] on icon at bounding box center [99, 542] width 10 height 8
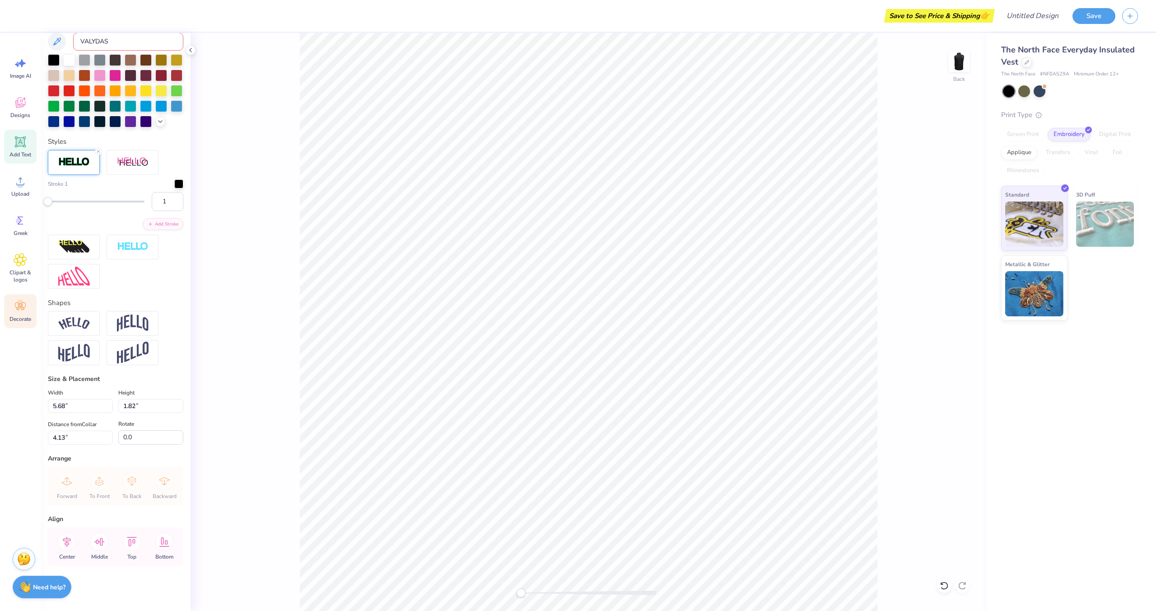
click at [16, 307] on icon at bounding box center [20, 306] width 11 height 8
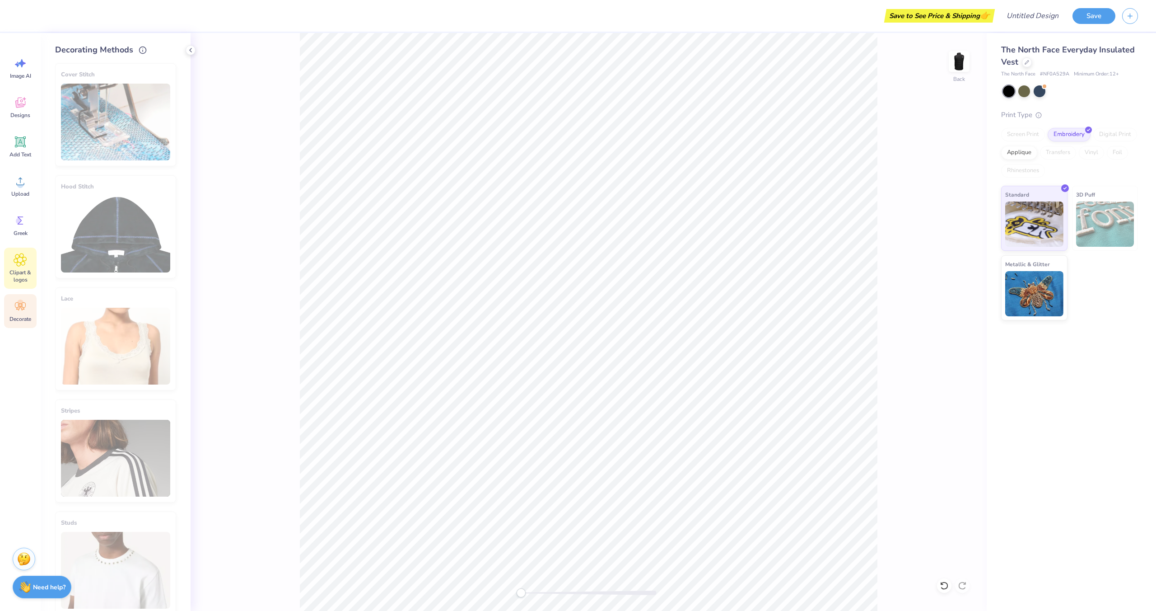
click at [28, 273] on span "Clipart & logos" at bounding box center [20, 276] width 30 height 14
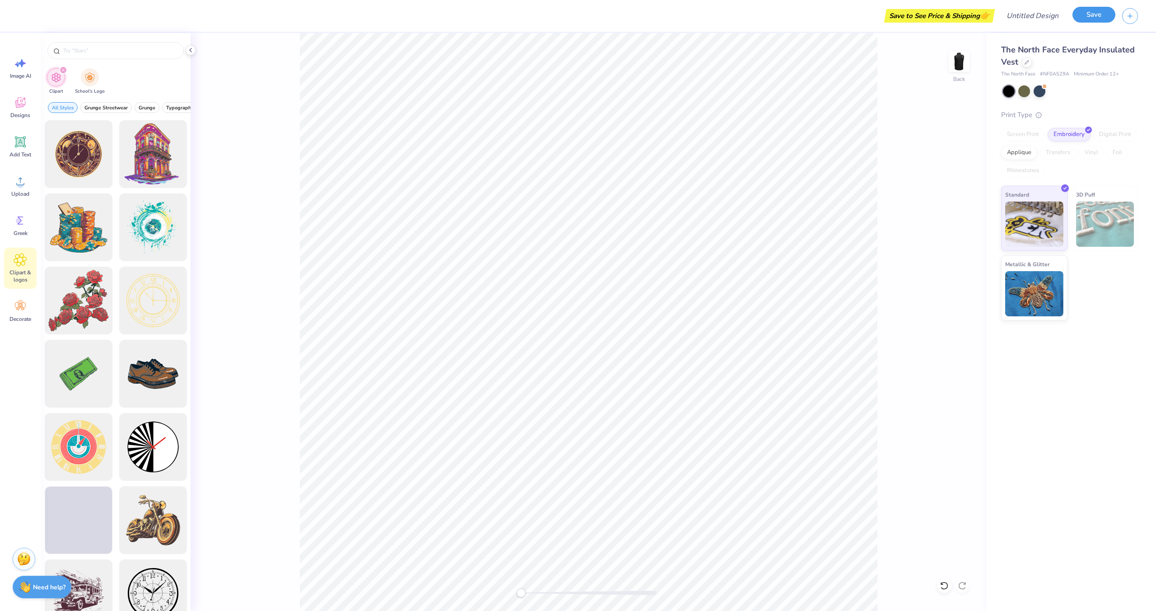
click at [1097, 14] on button "Save" at bounding box center [1094, 15] width 43 height 16
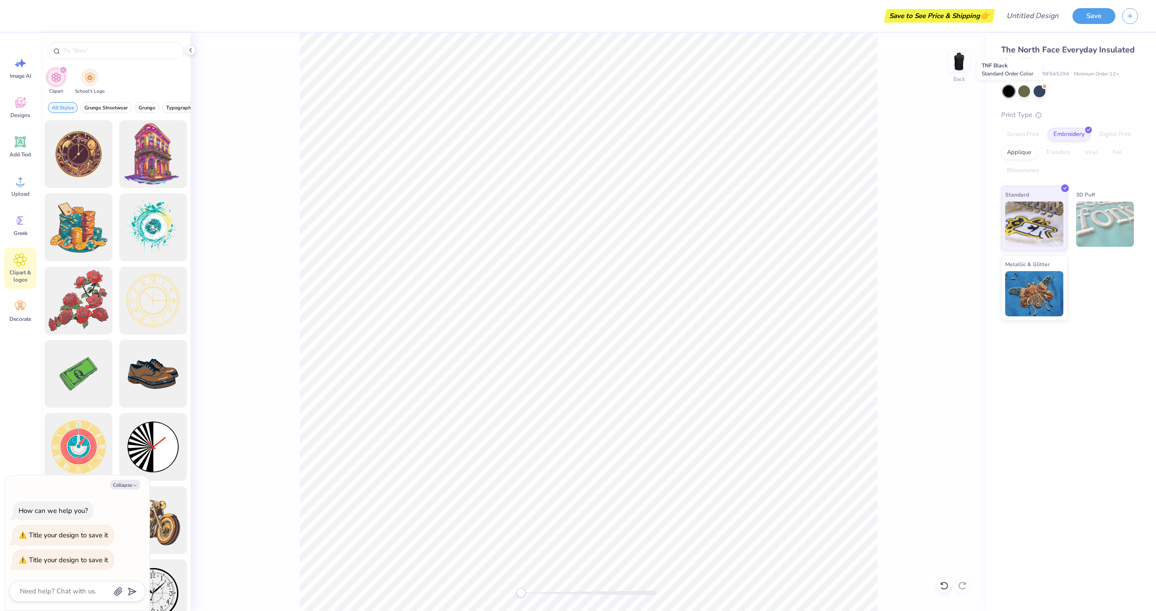
click at [1007, 95] on div at bounding box center [1009, 91] width 12 height 12
click at [1027, 154] on div "Applique" at bounding box center [1019, 152] width 36 height 14
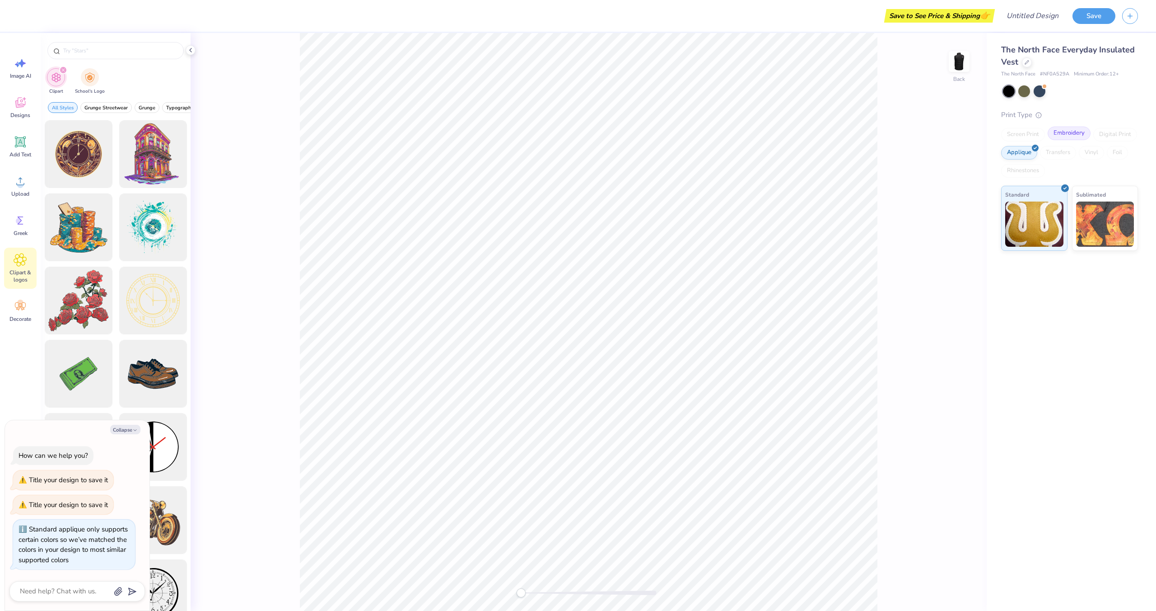
click at [1059, 134] on div "Embroidery" at bounding box center [1069, 133] width 43 height 14
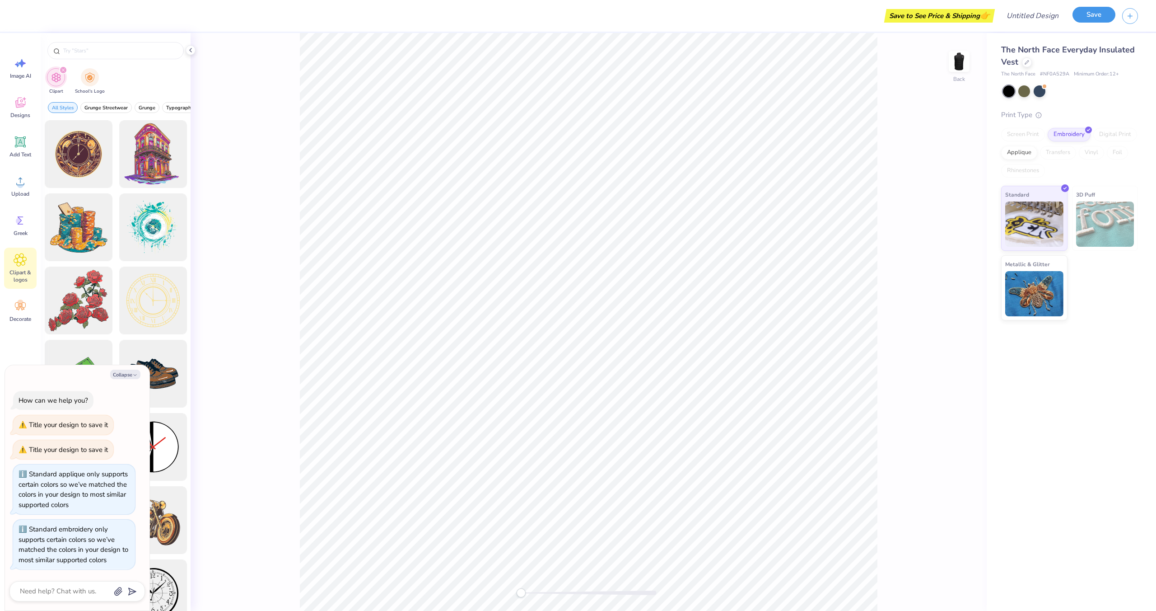
click at [1092, 10] on button "Save" at bounding box center [1094, 15] width 43 height 16
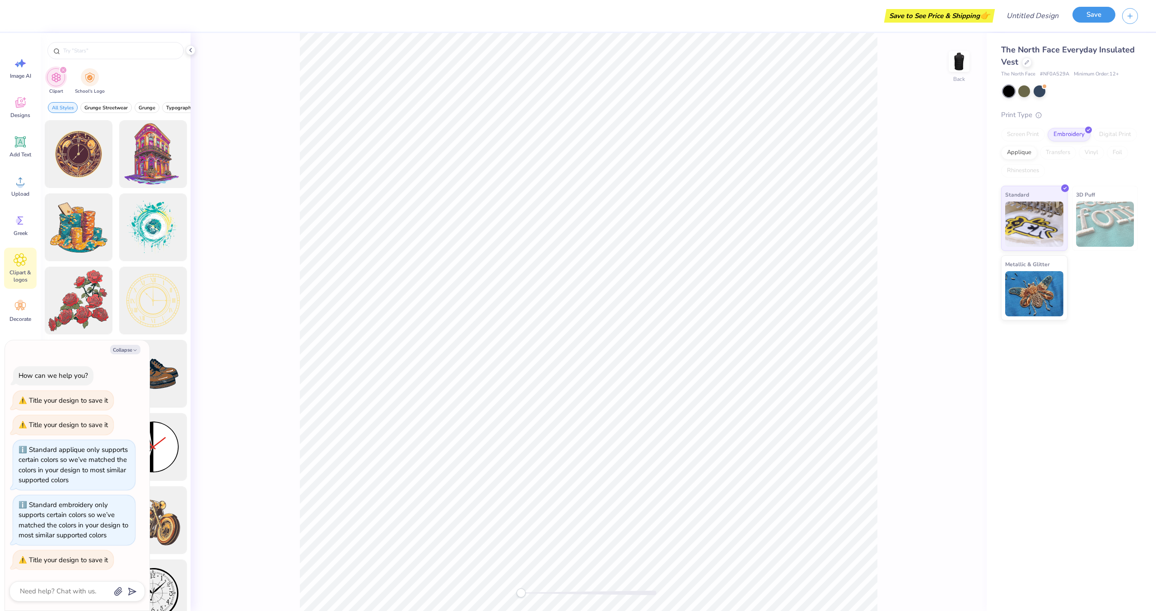
click at [1091, 11] on button "Save" at bounding box center [1094, 15] width 43 height 16
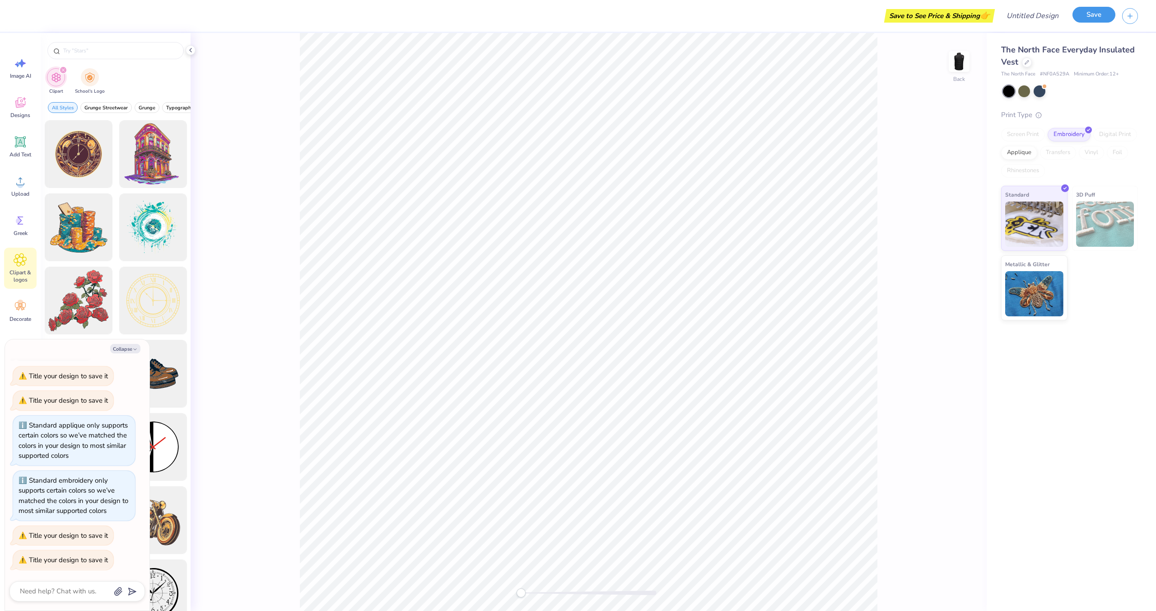
click at [1091, 11] on button "Save" at bounding box center [1094, 15] width 43 height 16
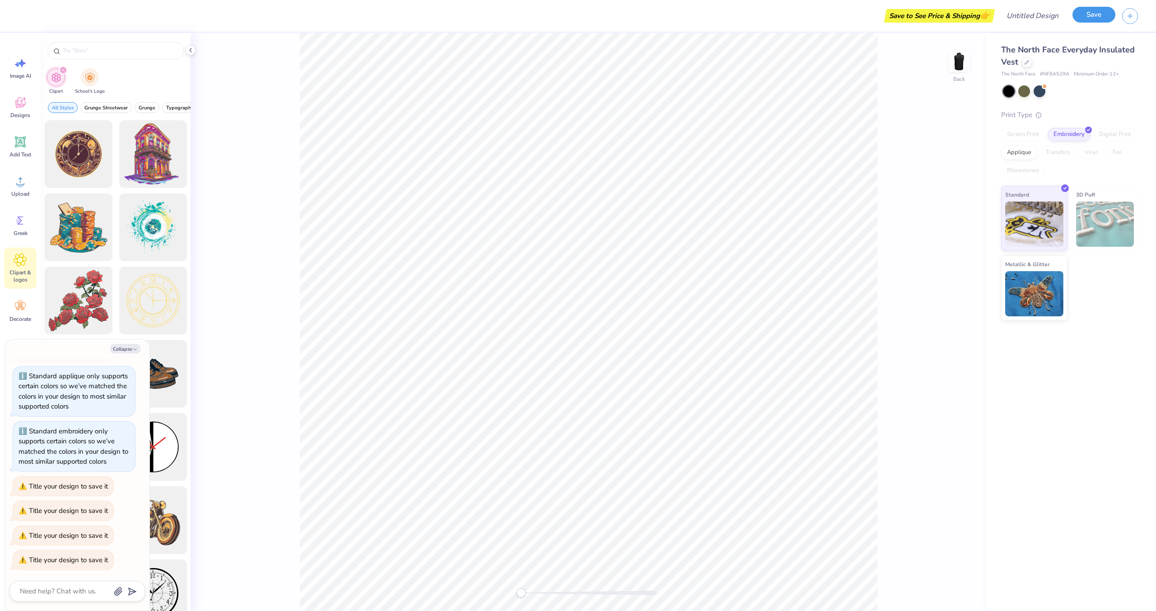
click at [1091, 11] on button "Save" at bounding box center [1094, 15] width 43 height 16
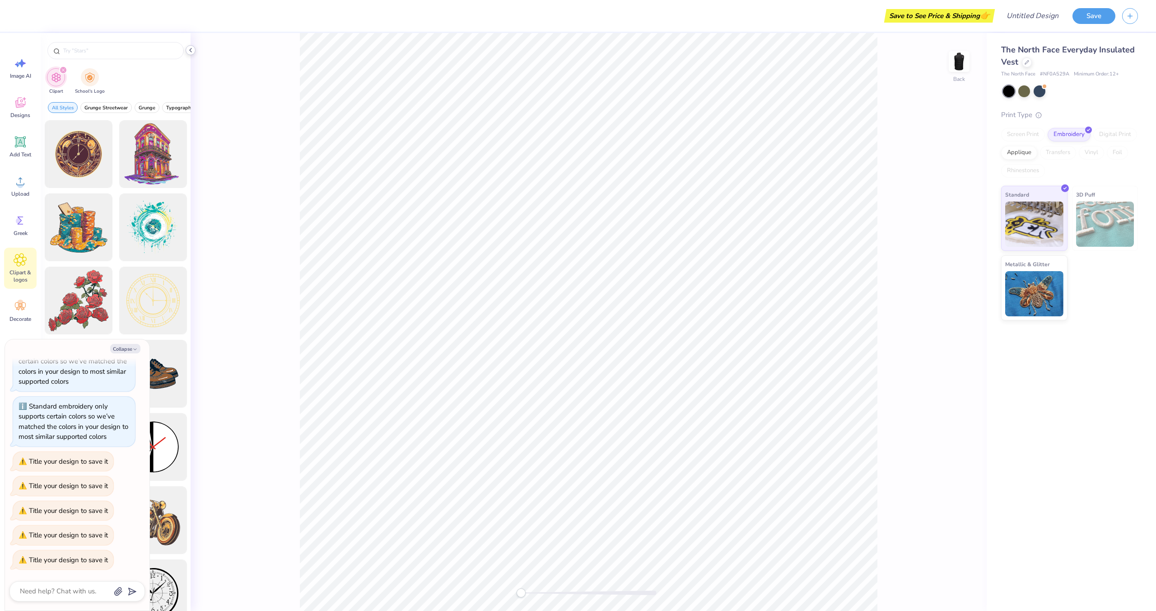
click at [191, 52] on icon at bounding box center [190, 50] width 7 height 7
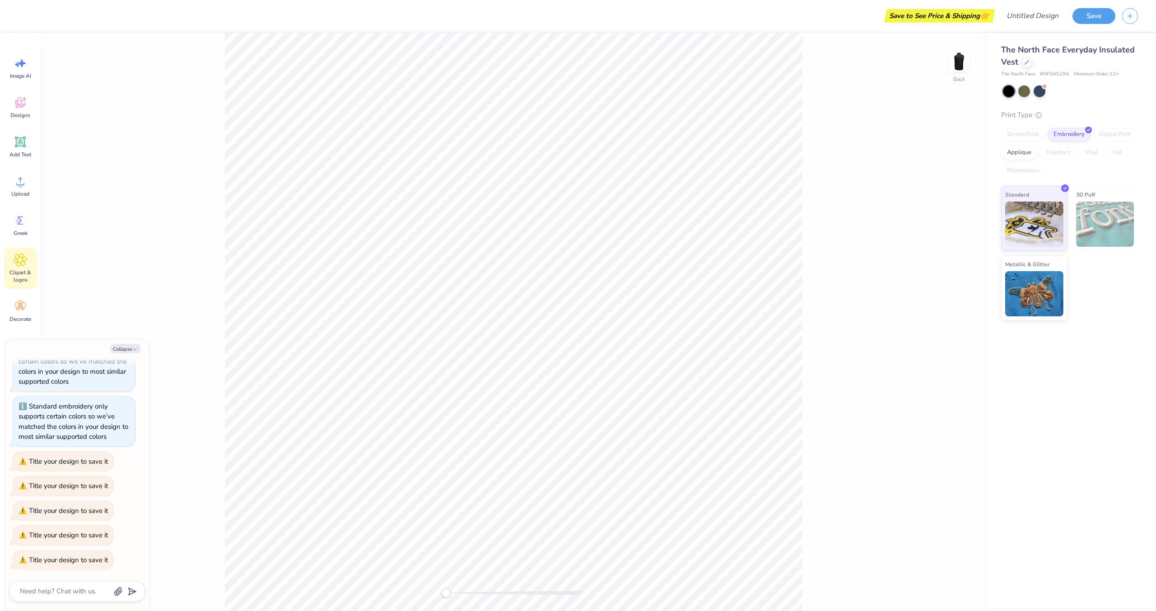
click at [143, 158] on div "Back" at bounding box center [514, 322] width 946 height 578
type textarea "x"
